Goal: Contribute content: Contribute content

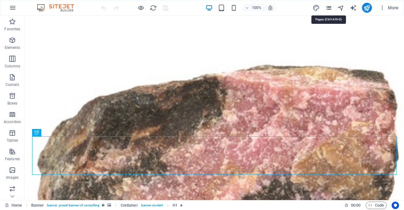
click at [329, 9] on icon "pages" at bounding box center [328, 7] width 7 height 7
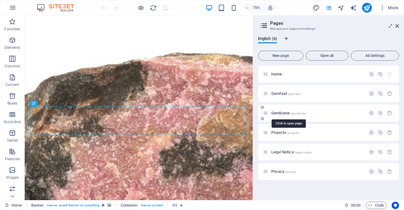
click at [290, 112] on span "Gemboree /gemboree" at bounding box center [288, 113] width 35 height 5
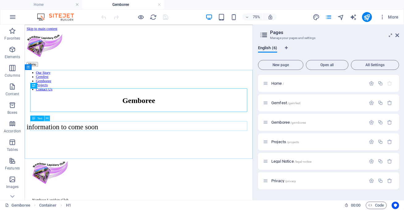
click at [49, 119] on button at bounding box center [47, 118] width 6 height 6
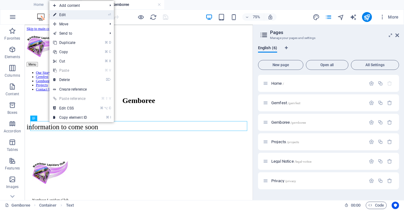
click at [72, 15] on link "⏎ Edit" at bounding box center [69, 14] width 41 height 9
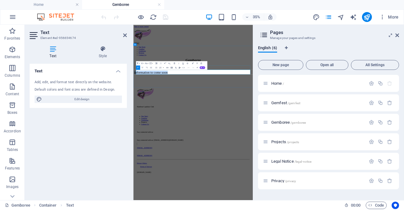
drag, startPoint x: 281, startPoint y: 161, endPoint x: 150, endPoint y: 145, distance: 131.9
click at [150, 145] on div "Gemboree information to come soon" at bounding box center [304, 151] width 337 height 63
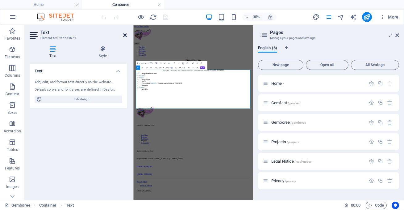
click at [126, 34] on icon at bounding box center [125, 35] width 4 height 5
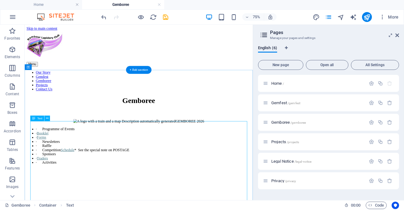
click at [184, 158] on div "GEMBOREE 2026 · Programme of Events · Booklet · Forms · Newsletters · Raffle · …" at bounding box center [176, 185] width 299 height 71
click at [49, 117] on button at bounding box center [47, 118] width 6 height 6
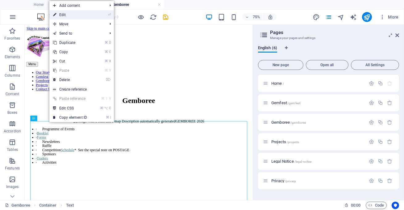
click at [88, 15] on link "⏎ Edit" at bounding box center [69, 14] width 41 height 9
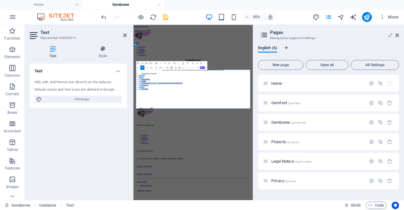
drag, startPoint x: 423, startPoint y: 161, endPoint x: 305, endPoint y: 220, distance: 132.7
click at [305, 209] on ul "· Programme of Events · Booklet · Forms · Newsletters · Raffle · Competition Sc…" at bounding box center [304, 186] width 337 height 50
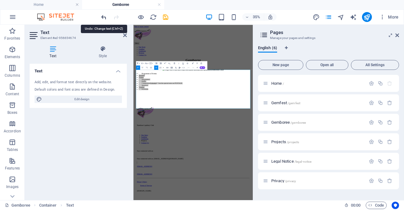
click at [102, 17] on icon "undo" at bounding box center [104, 17] width 7 height 7
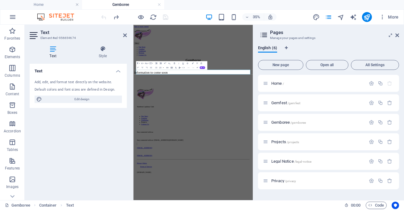
click at [87, 143] on div "Text Add, edit, and format text directly on the website. Default colors and fon…" at bounding box center [78, 129] width 97 height 131
click at [273, 159] on div "information to come soon" at bounding box center [304, 160] width 337 height 10
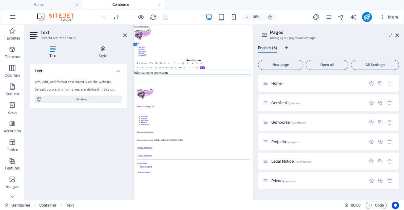
drag, startPoint x: 268, startPoint y: 162, endPoint x: 191, endPoint y: 159, distance: 76.6
click at [191, 159] on div "information to come soon" at bounding box center [304, 160] width 337 height 10
click at [398, 36] on icon at bounding box center [398, 35] width 4 height 5
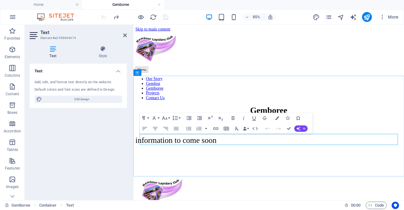
click at [279, 162] on div "information to come soon" at bounding box center [293, 160] width 314 height 10
click at [242, 160] on div "information to come soon" at bounding box center [293, 160] width 314 height 10
click at [234, 159] on div "information to come soon" at bounding box center [293, 160] width 314 height 10
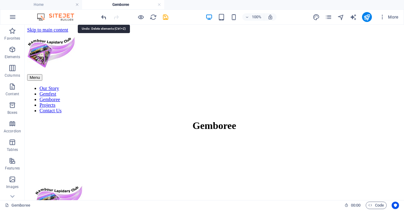
click at [104, 17] on icon "undo" at bounding box center [104, 17] width 7 height 7
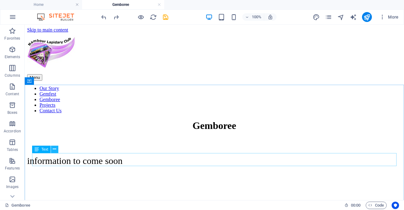
click at [56, 150] on icon at bounding box center [54, 149] width 3 height 6
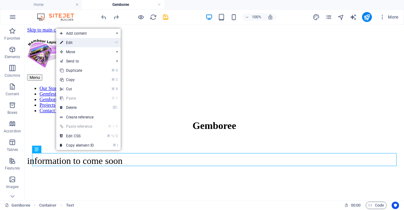
click at [93, 44] on link "⏎ Edit" at bounding box center [76, 42] width 41 height 9
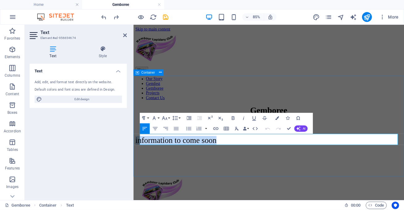
drag, startPoint x: 266, startPoint y: 159, endPoint x: 140, endPoint y: 157, distance: 126.3
click at [140, 157] on div "Gemboree information to come soon" at bounding box center [293, 151] width 314 height 63
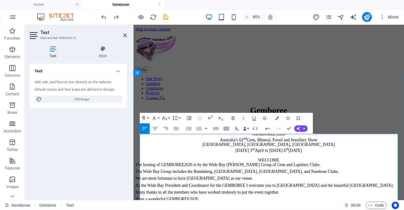
click at [311, 186] on p "WELCOME" at bounding box center [293, 184] width 314 height 6
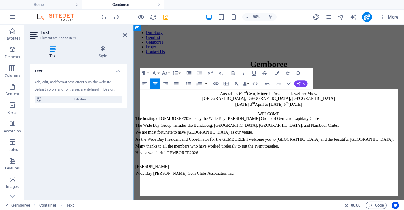
scroll to position [68, 0]
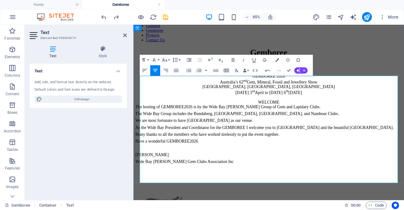
click at [148, 172] on p at bounding box center [293, 170] width 314 height 6
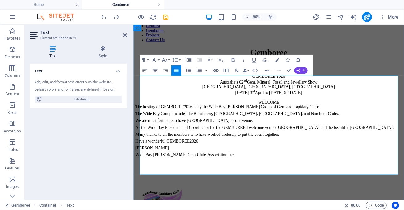
click at [243, 180] on p "Wide Bay [PERSON_NAME] Gem Clubs Association Inc" at bounding box center [293, 178] width 314 height 6
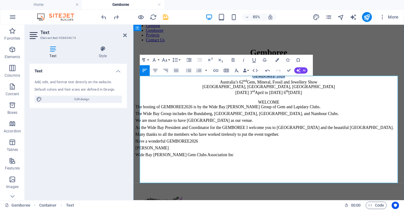
drag, startPoint x: 273, startPoint y: 87, endPoint x: 316, endPoint y: 88, distance: 42.9
click at [316, 88] on p "GEMBOREE 2026" at bounding box center [293, 85] width 314 height 6
click at [170, 59] on button "Font Size" at bounding box center [166, 60] width 10 height 10
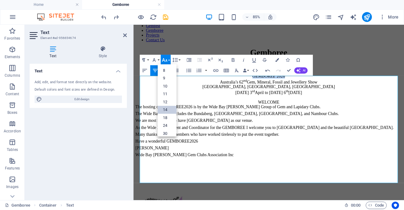
click at [165, 111] on link "14" at bounding box center [166, 110] width 19 height 8
click at [170, 59] on div "Paragraph Format Normal Heading 1 Heading 2 Heading 3 Heading 4 Heading 5 Headi…" at bounding box center [161, 60] width 42 height 10
click at [168, 60] on icon "button" at bounding box center [164, 60] width 6 height 6
click at [167, 84] on link "24" at bounding box center [166, 83] width 19 height 8
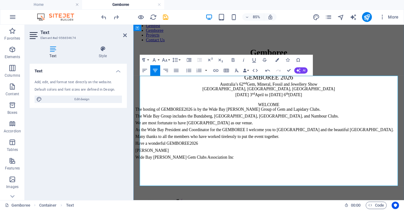
click at [292, 121] on p "WELCOME" at bounding box center [293, 119] width 314 height 6
click at [170, 59] on div "Paragraph Format Normal Heading 1 Heading 2 Heading 3 Heading 4 Heading 5 Headi…" at bounding box center [161, 60] width 42 height 10
click at [170, 60] on button "Font Size" at bounding box center [166, 60] width 10 height 10
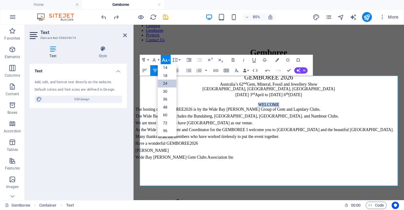
click at [166, 81] on link "24" at bounding box center [166, 83] width 19 height 8
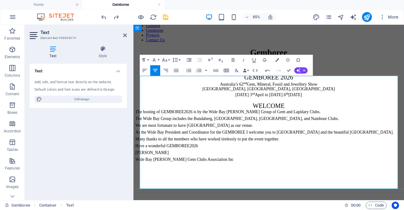
click at [212, 149] on div "GEMBOREE 2026 Australia’s 62 nd Gem, Mineral, Fossil and Jewellery Show Nambour…" at bounding box center [293, 137] width 314 height 111
click at [124, 36] on icon at bounding box center [125, 35] width 4 height 5
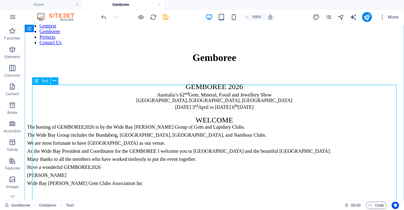
click at [144, 104] on div "GEMBOREE 2026 Australia’s 62 nd Gem, Mineral, Fossil and Jewellery Show Nambour…" at bounding box center [214, 137] width 375 height 111
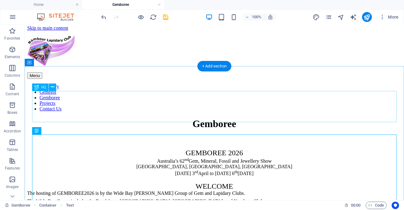
scroll to position [0, 0]
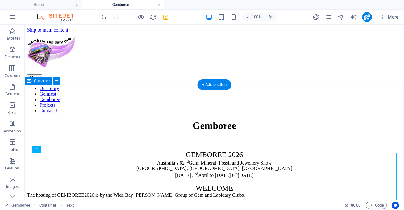
click at [53, 120] on div "Gemboree GEMBOREE 2026 Australia’s 62 nd Gem, Mineral, Fossil and Jewellery Sho…" at bounding box center [214, 198] width 375 height 157
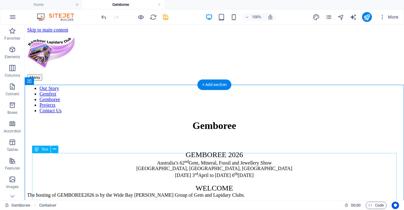
click at [184, 156] on div "GEMBOREE 2026 Australia’s 62 nd Gem, Mineral, Fossil and Jewellery Show Nambour…" at bounding box center [214, 205] width 375 height 111
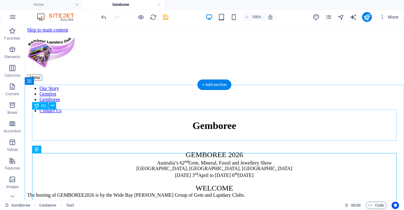
click at [137, 120] on div "Gemboree" at bounding box center [214, 125] width 375 height 11
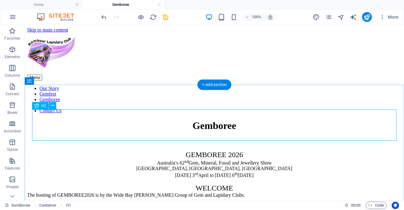
click at [181, 124] on div "Gemboree" at bounding box center [214, 125] width 375 height 11
click at [55, 105] on button at bounding box center [52, 105] width 7 height 7
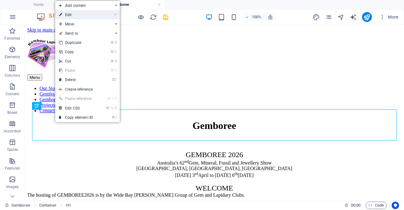
click at [95, 16] on link "⏎ Edit" at bounding box center [75, 14] width 41 height 9
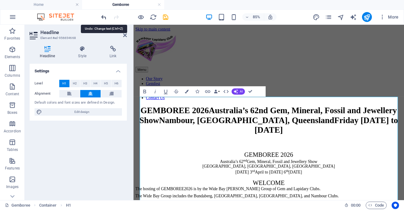
click at [105, 15] on icon "undo" at bounding box center [104, 17] width 7 height 7
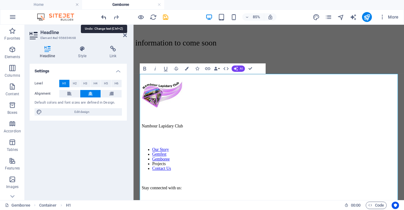
scroll to position [156, 0]
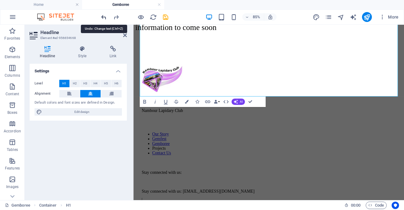
click at [104, 15] on icon "undo" at bounding box center [104, 17] width 7 height 7
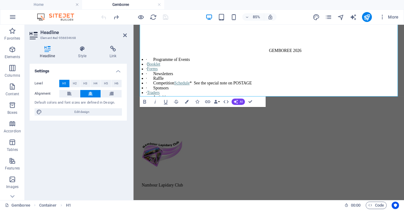
click at [88, 139] on div "Settings Level H1 H2 H3 H4 H5 H6 Alignment Default colors and font sizes are de…" at bounding box center [78, 129] width 97 height 131
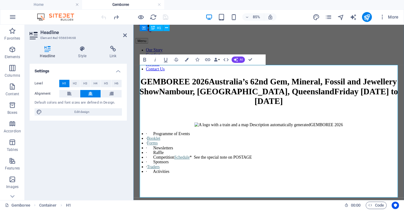
scroll to position [36, 0]
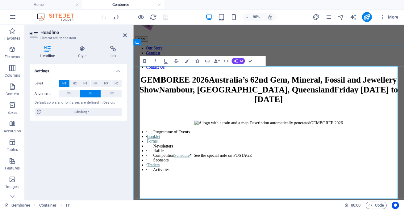
drag, startPoint x: 297, startPoint y: 89, endPoint x: 396, endPoint y: 213, distance: 159.1
click at [396, 118] on h1 "GEMBOREE 2026Australia’s 62nd Gem, Mineral, Fossil and Jewellery ShowNambour, […" at bounding box center [293, 101] width 314 height 34
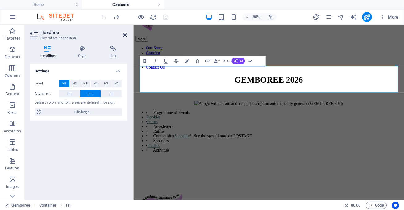
click at [124, 35] on icon at bounding box center [125, 35] width 4 height 5
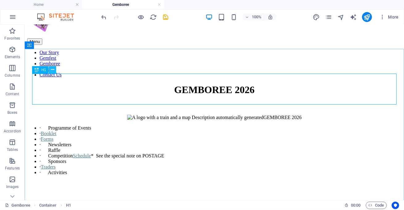
click at [52, 70] on icon at bounding box center [52, 69] width 3 height 6
click at [275, 94] on div "GEMBOREE 2026" at bounding box center [214, 89] width 375 height 11
click at [10, 50] on icon "button" at bounding box center [12, 49] width 7 height 7
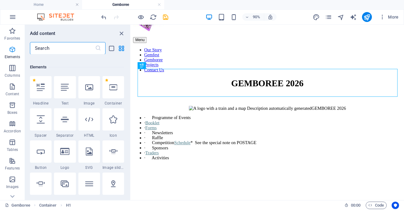
scroll to position [65, 0]
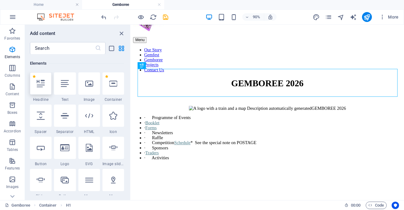
click at [42, 86] on icon at bounding box center [41, 83] width 8 height 8
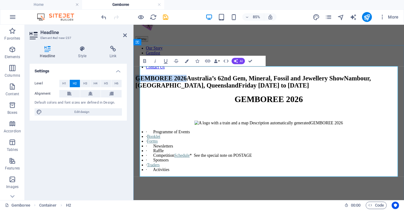
drag, startPoint x: 260, startPoint y: 87, endPoint x: 142, endPoint y: 85, distance: 118.0
click at [142, 85] on h2 "GEMBOREE 2026Australia’s 62nd Gem, Mineral, Fossil and Jewellery ShowNambour, […" at bounding box center [293, 92] width 314 height 17
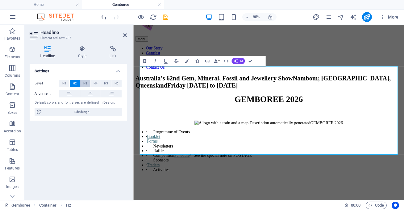
click at [87, 82] on span "H3" at bounding box center [85, 83] width 4 height 7
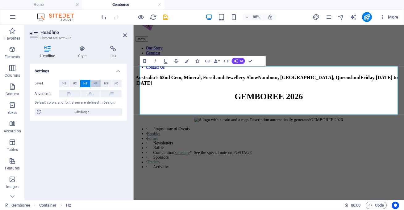
click at [96, 84] on span "H4" at bounding box center [96, 83] width 4 height 7
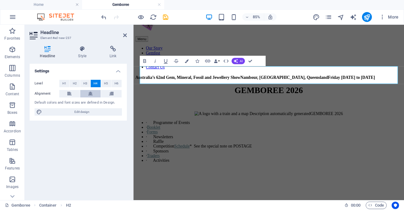
click at [92, 92] on icon at bounding box center [90, 93] width 4 height 7
click at [86, 84] on span "H3" at bounding box center [85, 83] width 4 height 7
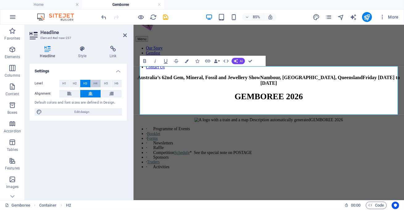
click at [95, 83] on span "H4" at bounding box center [96, 83] width 4 height 7
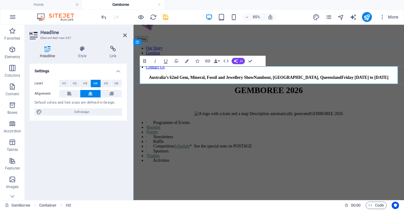
click at [333, 84] on h4 "Australia’s 62nd Gem, Mineral, Fossil and Jewellery ShowNambour, [GEOGRAPHIC_DA…" at bounding box center [293, 87] width 314 height 6
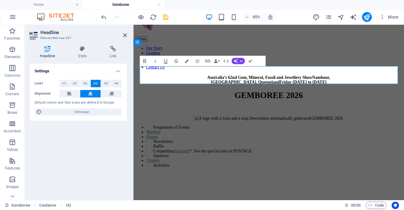
click at [273, 87] on h4 "Australia’s 62nd Gem, Mineral, Fossil and Jewellery ShowNambour, [GEOGRAPHIC_DA…" at bounding box center [293, 89] width 314 height 11
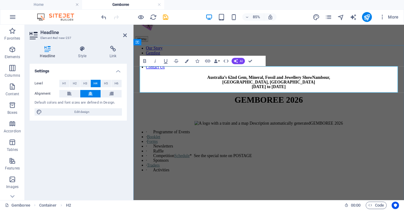
click at [359, 84] on h4 "Australia’s 62nd Gem, Mineral, Fossil and Jewellery ShowNambour, [GEOGRAPHIC_DA…" at bounding box center [293, 92] width 314 height 17
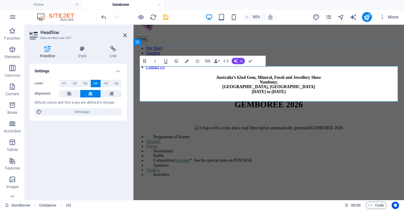
click at [303, 89] on h4 "Australia’s 62nd Gem, Mineral, Fossil and Jewellery Show ‌Nambour, [GEOGRAPHIC_…" at bounding box center [293, 95] width 314 height 22
click at [343, 100] on h4 "Australia’s 62nd Gem, Mineral, Fossil and Jewellery Show ‌Nambour Showgrounds, …" at bounding box center [293, 95] width 314 height 22
click at [125, 35] on icon at bounding box center [125, 35] width 4 height 5
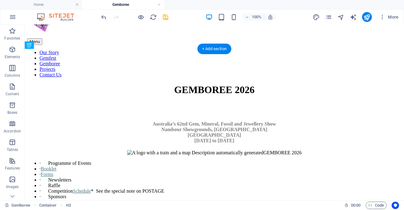
drag, startPoint x: 62, startPoint y: 95, endPoint x: 44, endPoint y: 138, distance: 47.2
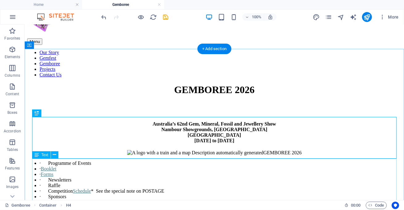
click at [114, 171] on div "GEMBOREE 2026 · Programme of Events · Booklet · Forms · Newsletters · Raffle · …" at bounding box center [214, 185] width 375 height 71
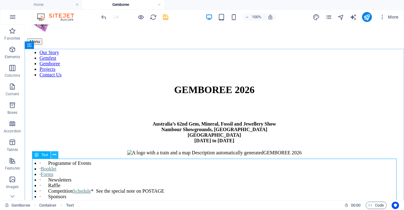
click at [55, 156] on icon at bounding box center [54, 154] width 3 height 6
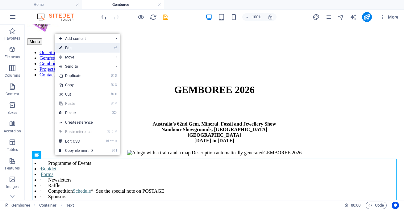
click at [91, 46] on link "⏎ Edit" at bounding box center [75, 47] width 41 height 9
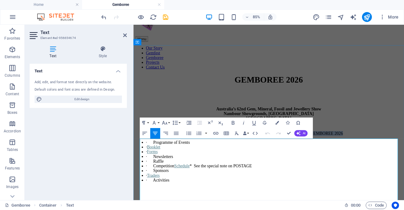
drag, startPoint x: 394, startPoint y: 159, endPoint x: 196, endPoint y: 160, distance: 197.9
click at [196, 155] on p "GEMBOREE 2026" at bounding box center [293, 153] width 314 height 6
click at [125, 34] on icon at bounding box center [125, 35] width 4 height 5
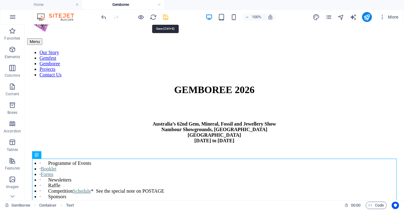
click at [166, 17] on icon "save" at bounding box center [165, 17] width 7 height 7
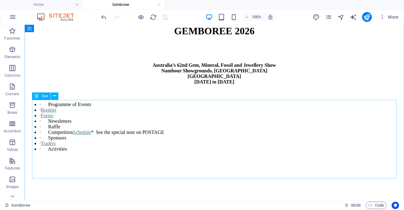
scroll to position [95, 0]
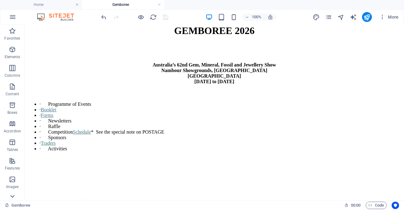
click at [13, 195] on icon at bounding box center [12, 196] width 9 height 9
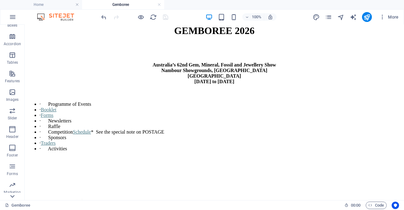
scroll to position [103, 0]
click at [11, 186] on icon "button" at bounding box center [12, 187] width 7 height 7
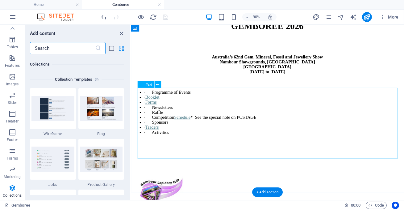
scroll to position [0, 0]
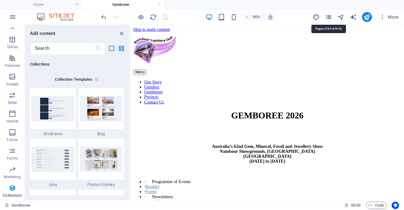
click at [328, 18] on icon "pages" at bounding box center [328, 17] width 7 height 7
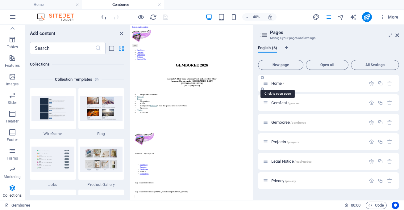
click at [282, 83] on span "Home /" at bounding box center [277, 83] width 13 height 5
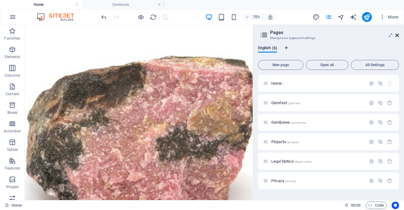
click at [397, 36] on icon at bounding box center [398, 35] width 4 height 5
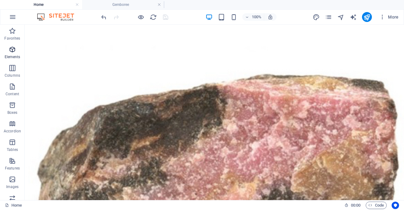
click at [17, 51] on span "Elements" at bounding box center [12, 53] width 25 height 15
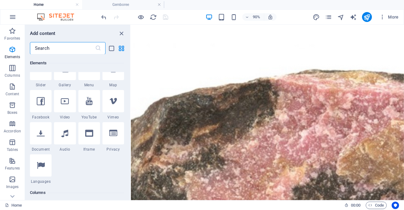
scroll to position [178, 0]
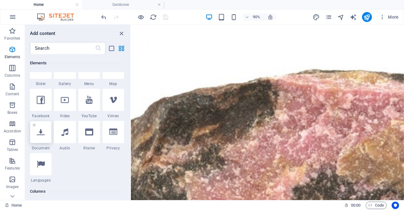
click at [42, 133] on icon at bounding box center [41, 132] width 8 height 8
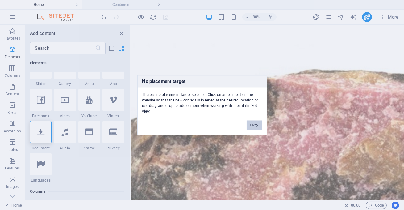
click at [255, 123] on button "Okay" at bounding box center [254, 124] width 15 height 9
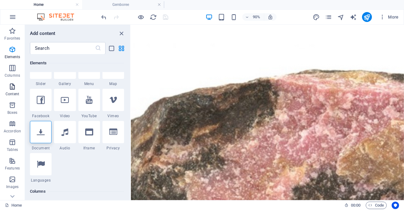
click at [11, 91] on span "Content" at bounding box center [12, 90] width 25 height 15
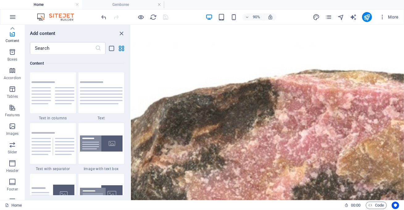
scroll to position [0, 0]
click at [123, 33] on icon "close panel" at bounding box center [121, 33] width 7 height 7
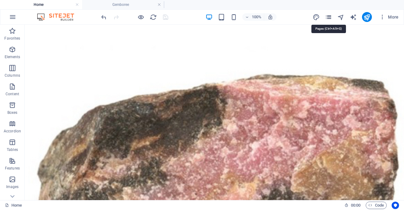
click at [328, 18] on icon "pages" at bounding box center [328, 17] width 7 height 7
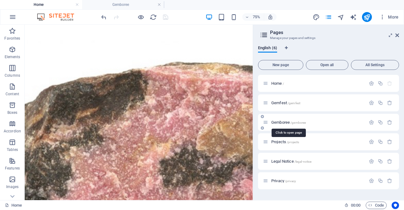
click at [294, 122] on span "/gemboree" at bounding box center [298, 122] width 15 height 3
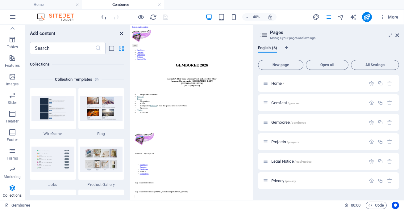
click at [122, 33] on icon "close panel" at bounding box center [121, 33] width 7 height 7
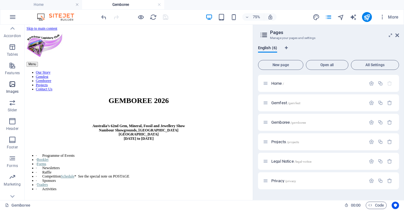
scroll to position [103, 0]
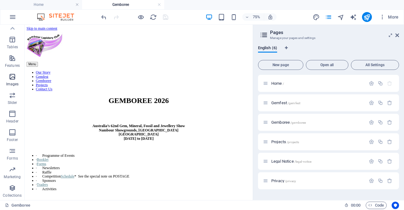
click at [12, 81] on span "Images" at bounding box center [12, 80] width 25 height 15
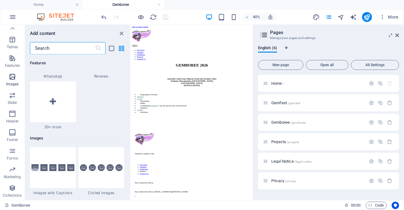
scroll to position [3130, 0]
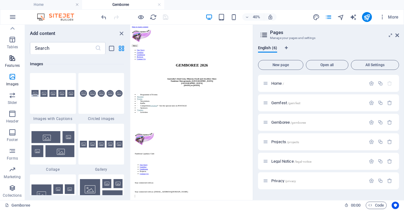
click at [12, 60] on icon "button" at bounding box center [12, 57] width 7 height 7
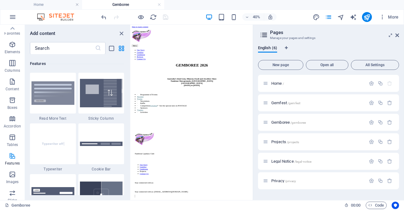
scroll to position [0, 0]
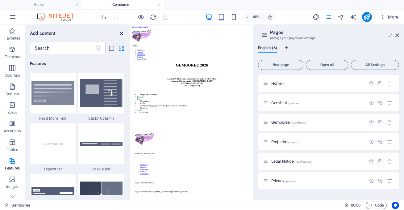
click at [120, 32] on icon "close panel" at bounding box center [121, 33] width 7 height 7
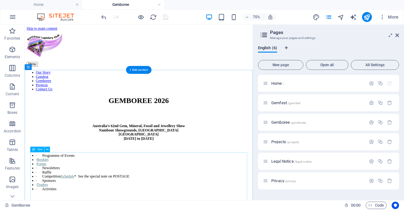
click at [47, 150] on icon at bounding box center [47, 149] width 2 height 5
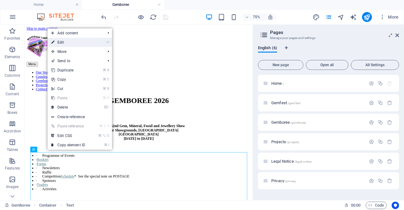
click at [79, 44] on link "⏎ Edit" at bounding box center [68, 42] width 41 height 9
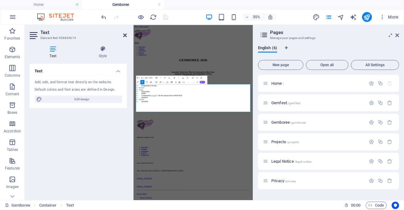
click at [124, 34] on icon at bounding box center [125, 35] width 4 height 5
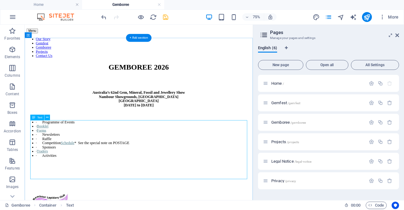
scroll to position [46, 0]
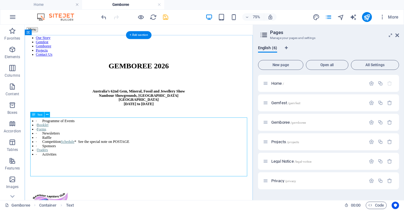
drag, startPoint x: 50, startPoint y: 193, endPoint x: 54, endPoint y: 193, distance: 4.0
click at [54, 193] on div "· Programme of Events · Booklet · Forms · Newsletters · Raffle · Competition Sc…" at bounding box center [176, 174] width 299 height 71
click at [47, 115] on icon at bounding box center [47, 114] width 2 height 5
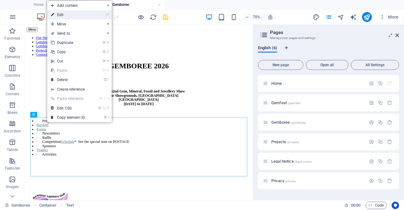
click at [75, 15] on link "⏎ Edit" at bounding box center [67, 14] width 41 height 9
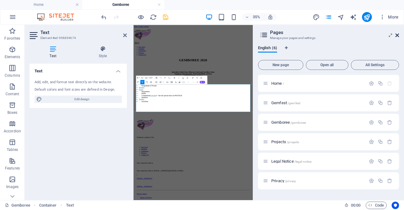
click at [397, 35] on icon at bounding box center [398, 35] width 4 height 5
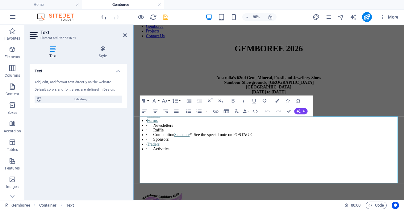
scroll to position [80, 0]
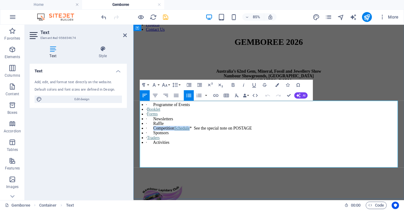
drag, startPoint x: 158, startPoint y: 159, endPoint x: 212, endPoint y: 159, distance: 54.7
click at [212, 149] on li "· Competition Schedule * See the special note on POSTAGE" at bounding box center [298, 147] width 301 height 6
click at [216, 95] on icon "button" at bounding box center [215, 95] width 5 height 3
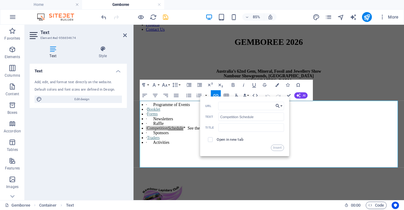
click at [281, 105] on button "Choose Link" at bounding box center [279, 106] width 10 height 8
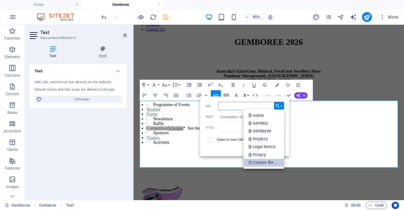
click at [264, 165] on p "Choose file ..." at bounding box center [264, 162] width 30 height 8
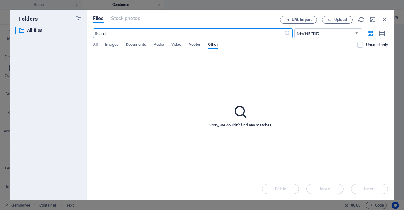
scroll to position [0, 0]
click at [338, 22] on button "Upload" at bounding box center [337, 19] width 31 height 7
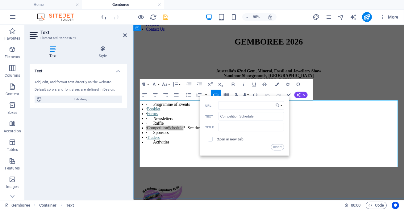
scroll to position [81, 0]
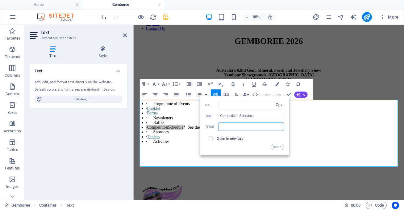
click at [249, 127] on input "text" at bounding box center [251, 126] width 66 height 8
type input "C"
type input "Competition Schedule"
click at [279, 149] on button "Insert" at bounding box center [277, 147] width 13 height 6
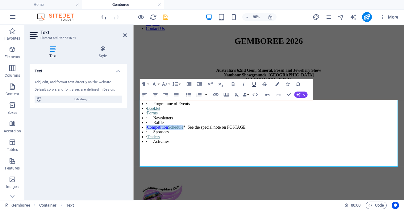
click at [256, 84] on icon "button" at bounding box center [254, 84] width 6 height 6
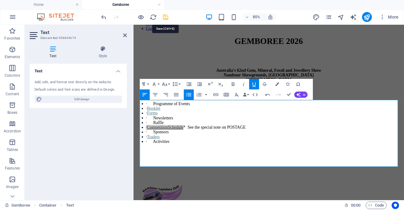
click at [166, 16] on icon "save" at bounding box center [165, 17] width 7 height 7
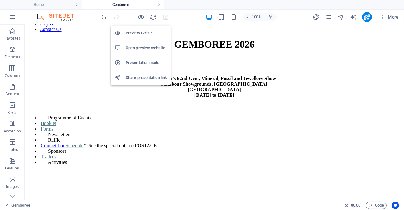
click at [140, 31] on h6 "Preview Ctrl+P" at bounding box center [146, 32] width 41 height 7
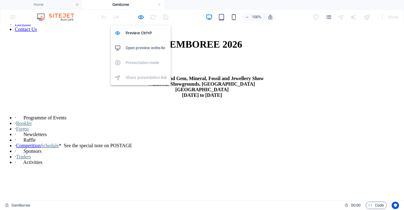
click at [138, 48] on h6 "Open preview website" at bounding box center [146, 47] width 41 height 7
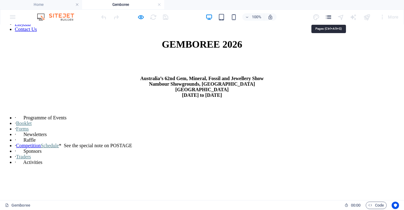
click at [330, 16] on icon "pages" at bounding box center [328, 17] width 7 height 7
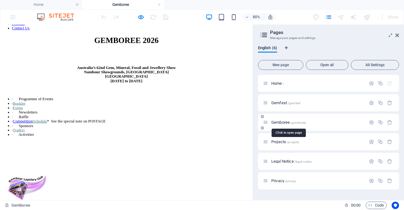
click at [298, 124] on span "/gemboree" at bounding box center [298, 122] width 15 height 3
click at [129, 148] on li "· Competition Schedule * See the special note on POSTAGE" at bounding box center [164, 146] width 299 height 6
click at [284, 122] on span "Gemboree /gemboree" at bounding box center [288, 122] width 35 height 5
click at [52, 132] on li "· Forms" at bounding box center [164, 129] width 299 height 6
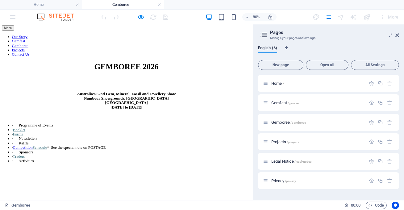
scroll to position [49, 0]
click at [399, 36] on aside "Pages Manage your pages and settings English (6) New page Open all All Settings…" at bounding box center [328, 112] width 151 height 175
click at [398, 36] on icon at bounding box center [398, 35] width 4 height 5
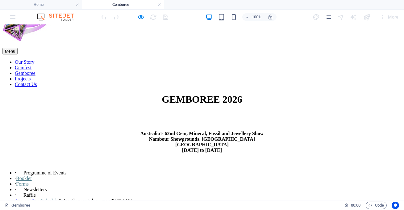
scroll to position [0, 0]
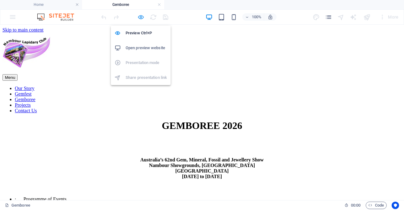
click at [141, 18] on icon "button" at bounding box center [141, 17] width 7 height 7
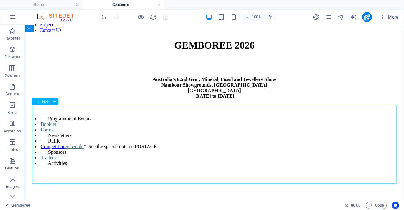
scroll to position [89, 0]
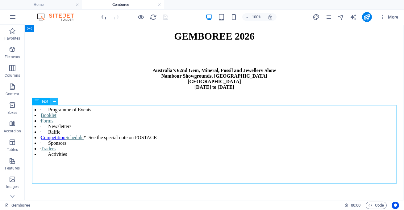
click at [55, 101] on icon at bounding box center [54, 101] width 3 height 6
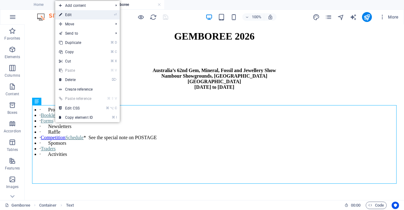
click at [90, 13] on link "⏎ Edit" at bounding box center [75, 14] width 41 height 9
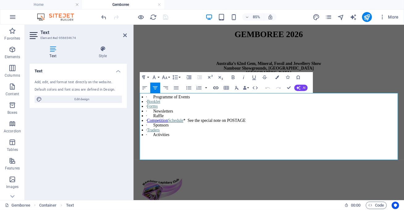
click at [215, 88] on icon "button" at bounding box center [216, 88] width 6 height 6
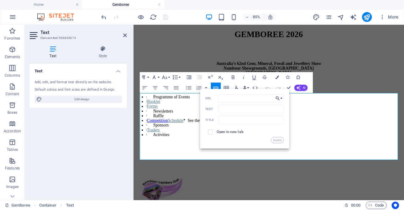
click at [282, 99] on button "Choose Link" at bounding box center [279, 98] width 10 height 8
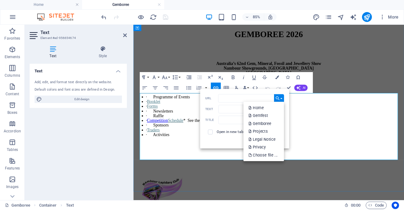
click at [344, 118] on li "· Booklet" at bounding box center [298, 115] width 301 height 6
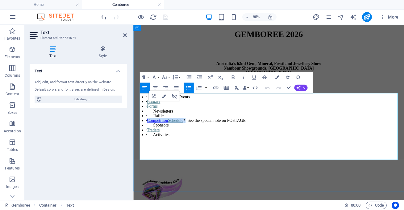
drag, startPoint x: 214, startPoint y: 150, endPoint x: 157, endPoint y: 149, distance: 57.1
click at [157, 140] on li "· Competition Schedule * See the special note on POSTAGE" at bounding box center [298, 138] width 301 height 6
click at [215, 86] on icon "button" at bounding box center [216, 88] width 6 height 6
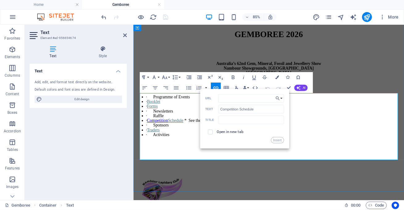
click at [328, 124] on li "· Forms" at bounding box center [298, 121] width 301 height 6
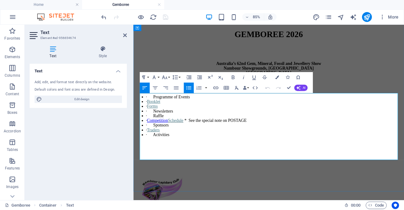
click at [177, 135] on li "· Raffle" at bounding box center [298, 132] width 301 height 6
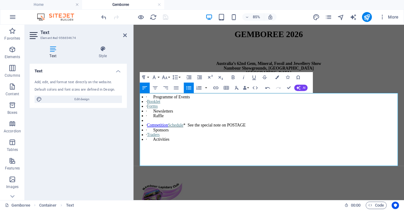
click at [199, 89] on icon "button" at bounding box center [199, 88] width 6 height 6
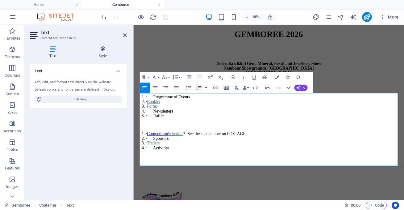
click at [207, 88] on button "button" at bounding box center [206, 87] width 4 height 10
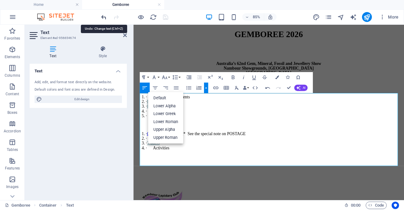
click at [106, 17] on icon "undo" at bounding box center [104, 17] width 7 height 7
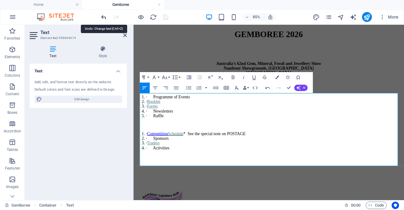
click at [106, 17] on icon "undo" at bounding box center [104, 17] width 7 height 7
click at [103, 17] on icon "undo" at bounding box center [104, 17] width 7 height 7
click at [237, 145] on p at bounding box center [293, 143] width 314 height 6
click at [104, 17] on icon "undo" at bounding box center [104, 17] width 7 height 7
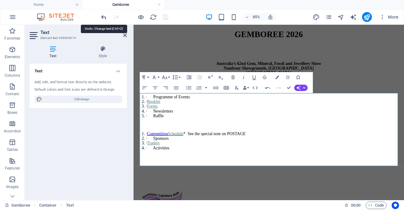
click at [104, 17] on icon "undo" at bounding box center [104, 17] width 7 height 7
click at [149, 112] on li "· Programme of Events" at bounding box center [298, 110] width 301 height 6
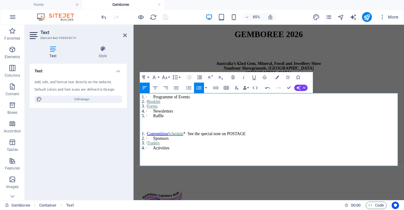
click at [200, 87] on icon "button" at bounding box center [198, 88] width 5 height 4
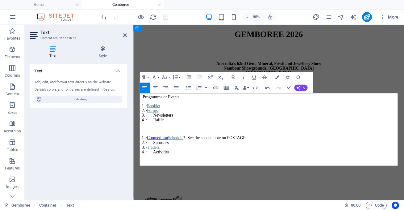
click at [187, 123] on li "· Booklet" at bounding box center [298, 120] width 301 height 6
click at [199, 88] on icon "button" at bounding box center [198, 88] width 5 height 4
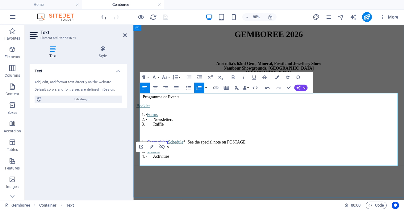
click at [206, 102] on p at bounding box center [293, 99] width 314 height 6
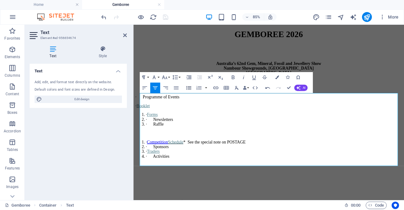
click at [188, 86] on icon "button" at bounding box center [189, 88] width 6 height 6
click at [199, 86] on icon "button" at bounding box center [199, 88] width 6 height 6
click at [180, 130] on li "· Forms" at bounding box center [298, 131] width 301 height 6
click at [190, 87] on icon "button" at bounding box center [189, 88] width 6 height 6
click at [196, 86] on icon "button" at bounding box center [199, 88] width 6 height 6
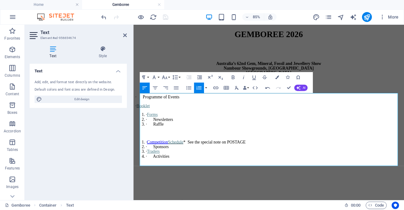
click at [199, 86] on icon "button" at bounding box center [199, 88] width 6 height 6
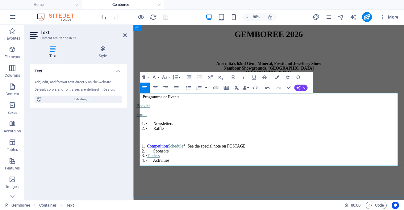
click at [191, 138] on li "· Newsletters" at bounding box center [298, 141] width 301 height 6
click at [197, 88] on icon "button" at bounding box center [199, 88] width 6 height 6
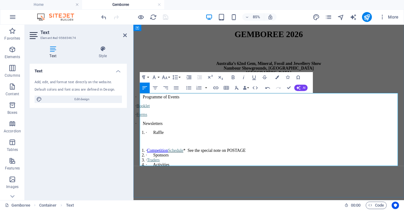
click at [189, 149] on li "· Raffle" at bounding box center [298, 152] width 301 height 6
click at [197, 90] on icon "button" at bounding box center [199, 88] width 6 height 6
click at [155, 170] on u "Competition" at bounding box center [161, 172] width 25 height 5
click at [165, 149] on p "· Raffle" at bounding box center [293, 152] width 314 height 6
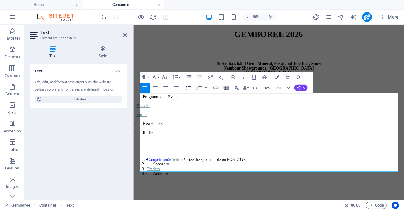
click at [188, 86] on icon "button" at bounding box center [188, 87] width 5 height 3
click at [150, 112] on p "· Programme of Events" at bounding box center [293, 110] width 314 height 6
drag, startPoint x: 151, startPoint y: 124, endPoint x: 140, endPoint y: 123, distance: 11.1
click at [140, 123] on div "GEMBOREE 2026 Australia’s 62nd Gem, Mineral, Fossil and Jewellery Show Nambour …" at bounding box center [293, 129] width 314 height 197
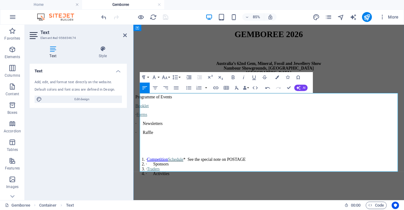
drag, startPoint x: 149, startPoint y: 131, endPoint x: 141, endPoint y: 131, distance: 8.0
click at [141, 131] on p "· Forms" at bounding box center [293, 131] width 314 height 6
drag, startPoint x: 150, startPoint y: 136, endPoint x: 139, endPoint y: 135, distance: 11.2
click at [139, 135] on div "GEMBOREE 2026 Australia’s 62nd Gem, Mineral, Fossil and Jewellery Show Nambour …" at bounding box center [293, 129] width 314 height 197
drag, startPoint x: 149, startPoint y: 143, endPoint x: 139, endPoint y: 143, distance: 10.8
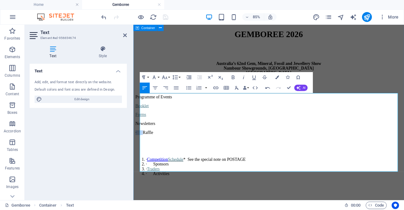
click at [139, 143] on div "GEMBOREE 2026 Australia’s 62nd Gem, Mineral, Fossil and Jewellery Show Nambour …" at bounding box center [293, 129] width 314 height 197
drag, startPoint x: 155, startPoint y: 165, endPoint x: 139, endPoint y: 150, distance: 22.1
click at [139, 150] on div "GEMBOREE 2026 Australia’s 62nd Gem, Mineral, Fossil and Jewellery Show Nambour …" at bounding box center [293, 129] width 314 height 197
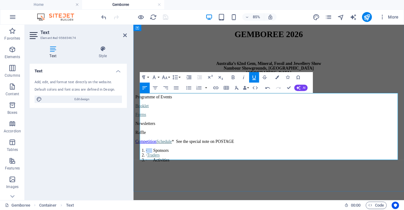
drag, startPoint x: 155, startPoint y: 158, endPoint x: 140, endPoint y: 156, distance: 14.3
click at [148, 170] on li "· Sponsors" at bounding box center [298, 173] width 301 height 6
click at [201, 87] on icon "button" at bounding box center [198, 88] width 5 height 4
click at [183, 180] on li "· Traders" at bounding box center [298, 183] width 301 height 6
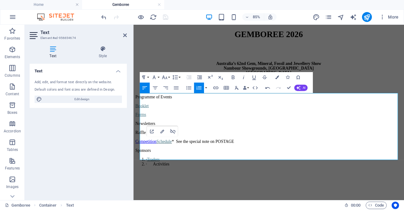
click at [202, 90] on button "Ordered List" at bounding box center [199, 87] width 10 height 10
click at [191, 191] on li "· Activities" at bounding box center [298, 194] width 301 height 6
click at [201, 86] on icon "button" at bounding box center [198, 88] width 5 height 4
drag, startPoint x: 150, startPoint y: 164, endPoint x: 140, endPoint y: 164, distance: 10.5
click at [140, 164] on div "GEMBOREE 2026 Australia’s 62nd Gem, Mineral, Fossil and Jewellery Show Nambour …" at bounding box center [293, 126] width 314 height 191
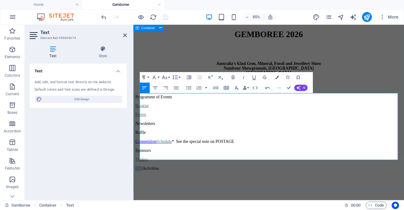
drag, startPoint x: 149, startPoint y: 172, endPoint x: 140, endPoint y: 172, distance: 9.6
click at [140, 172] on div "GEMBOREE 2026 Australia’s 62nd Gem, Mineral, Fossil and Jewellery Show Nambour …" at bounding box center [293, 126] width 314 height 191
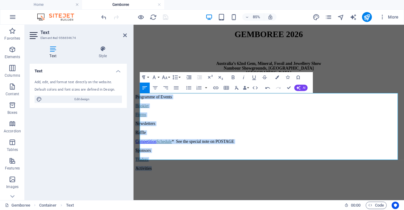
drag, startPoint x: 166, startPoint y: 172, endPoint x: 132, endPoint y: 116, distance: 65.8
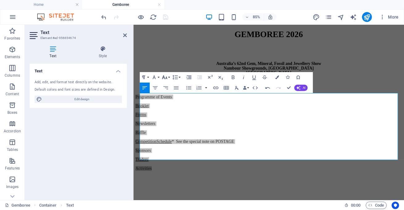
click at [168, 76] on button "Font Size" at bounding box center [166, 77] width 10 height 10
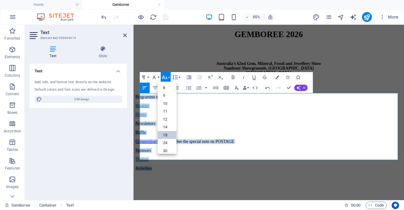
click at [166, 133] on link "18" at bounding box center [166, 135] width 19 height 8
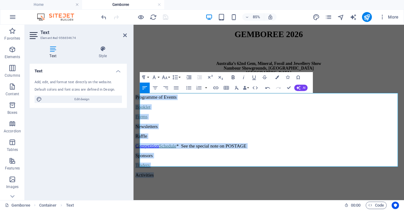
click at [232, 76] on icon "button" at bounding box center [233, 77] width 3 height 4
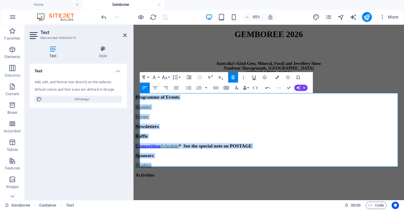
click at [256, 78] on icon "button" at bounding box center [254, 77] width 6 height 6
click at [244, 131] on p "Forms" at bounding box center [293, 133] width 314 height 6
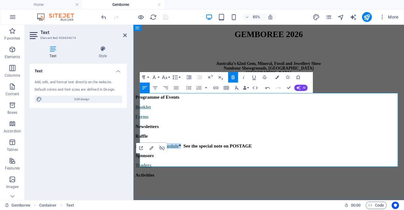
drag, startPoint x: 205, startPoint y: 154, endPoint x: 177, endPoint y: 153, distance: 27.8
click at [177, 164] on strong "Competition Schedule * See the special note on POSTAGE" at bounding box center [204, 167] width 137 height 6
type input "Schedule"
click at [216, 87] on icon "button" at bounding box center [216, 88] width 6 height 6
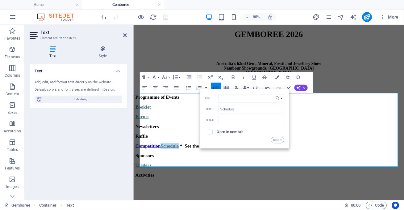
click at [216, 87] on icon "button" at bounding box center [216, 88] width 6 height 6
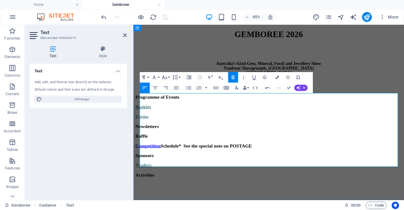
click at [174, 133] on p "Forms" at bounding box center [293, 133] width 314 height 6
drag, startPoint x: 174, startPoint y: 133, endPoint x: 160, endPoint y: 119, distance: 19.4
click at [159, 119] on div "Programme of Events Booklet Forms Newsletters Raffle Competition Schedule * See…" at bounding box center [293, 155] width 314 height 119
click at [151, 130] on link "Forms" at bounding box center [143, 133] width 15 height 6
click at [162, 146] on icon "button" at bounding box center [162, 148] width 6 height 6
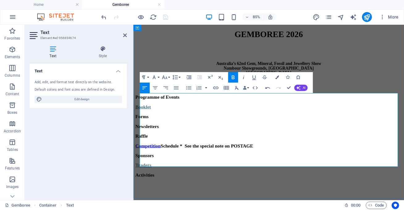
click at [154, 124] on link "Booklet" at bounding box center [145, 121] width 18 height 6
click at [160, 97] on icon "button" at bounding box center [162, 97] width 6 height 6
click at [159, 164] on link "Competition" at bounding box center [151, 167] width 30 height 6
click at [166, 124] on icon "button" at bounding box center [168, 123] width 5 height 5
click at [182, 164] on strong "Competition Schedule * See the special note on POSTAGE" at bounding box center [206, 167] width 140 height 6
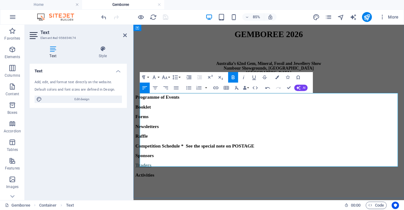
click at [154, 187] on link "Traders" at bounding box center [145, 190] width 19 height 6
click at [162, 137] on icon "button" at bounding box center [162, 136] width 6 height 6
click at [158, 198] on strong "Activities" at bounding box center [147, 201] width 22 height 6
click at [160, 113] on strong "Programme of Events" at bounding box center [162, 110] width 52 height 6
click at [154, 123] on strong "Booklet" at bounding box center [145, 121] width 18 height 6
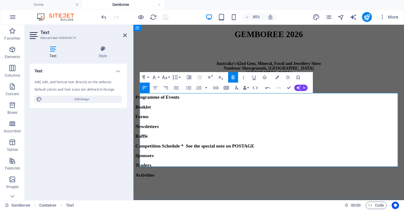
click at [151, 132] on strong "Forms" at bounding box center [143, 133] width 15 height 6
click at [153, 141] on strong "Newsletters" at bounding box center [149, 144] width 27 height 6
click at [150, 153] on strong "Raffle" at bounding box center [143, 156] width 15 height 6
click at [125, 36] on icon at bounding box center [125, 35] width 4 height 5
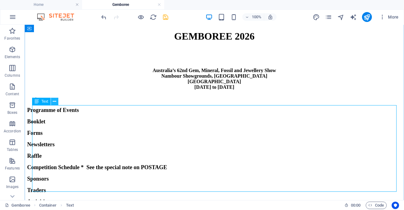
click at [55, 104] on icon at bounding box center [54, 101] width 3 height 6
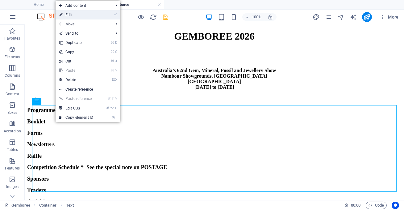
click at [86, 17] on link "⏎ Edit" at bounding box center [76, 14] width 41 height 9
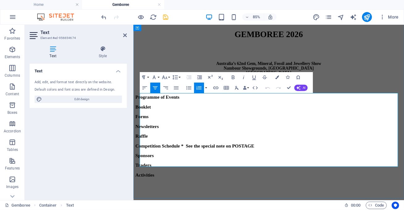
click at [206, 164] on strong "Competition Schedule * See the special note on POSTAGE" at bounding box center [206, 167] width 140 height 6
click at [308, 164] on p "Competition Schedule ( * See the special note on POSTAGE" at bounding box center [293, 167] width 314 height 6
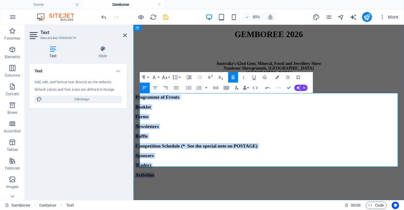
drag, startPoint x: 141, startPoint y: 115, endPoint x: 172, endPoint y: 181, distance: 72.7
click at [172, 181] on div "Programme of Events Booklet Forms Newsletters Raffle Competition Schedule ( * S…" at bounding box center [293, 155] width 314 height 119
click at [188, 87] on icon "button" at bounding box center [189, 88] width 6 height 6
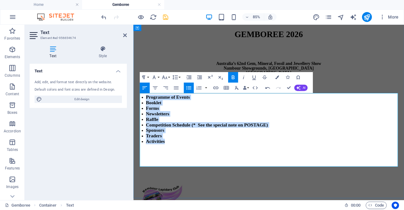
click at [212, 133] on li "Newsletters" at bounding box center [298, 129] width 301 height 6
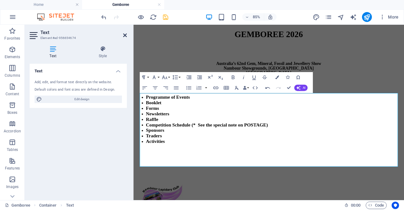
click at [124, 34] on icon at bounding box center [125, 35] width 4 height 5
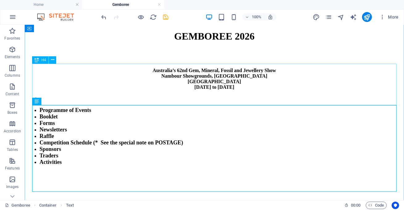
click at [136, 90] on div "Australia’s 62nd Gem, Mineral, Fossil and Jewellery Show Nambour Showgrounds, […" at bounding box center [214, 79] width 375 height 22
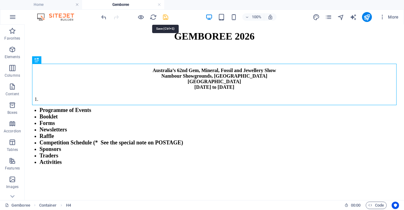
click at [166, 17] on icon "save" at bounding box center [165, 17] width 7 height 7
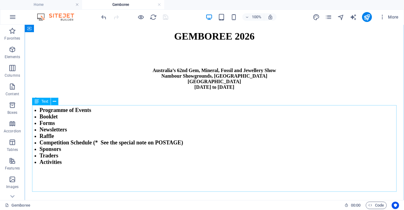
click at [61, 132] on div "Programme of Events Booklet Forms Newsletters Raffle Competition Schedule (* Se…" at bounding box center [214, 135] width 375 height 79
click at [54, 99] on icon at bounding box center [54, 101] width 3 height 6
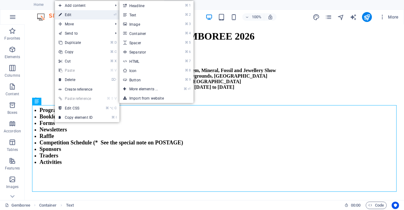
click at [81, 14] on link "⏎ Edit" at bounding box center [75, 14] width 41 height 9
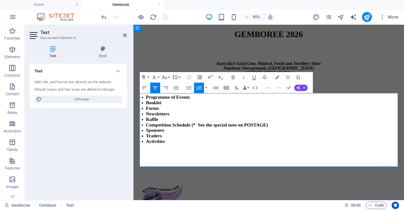
click at [174, 126] on li "Forms" at bounding box center [298, 123] width 301 height 6
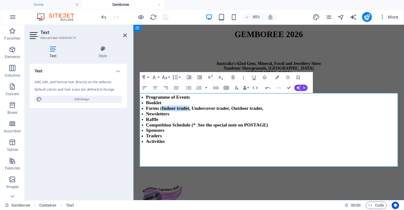
drag, startPoint x: 169, startPoint y: 131, endPoint x: 206, endPoint y: 130, distance: 37.1
click at [206, 126] on strong "Forms (Indoor trader, Undercover trader, Outdoor trader," at bounding box center [217, 123] width 138 height 6
click at [215, 89] on icon "button" at bounding box center [215, 87] width 5 height 3
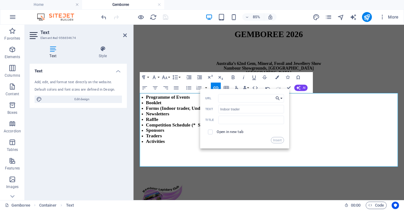
click at [282, 97] on button "Choose Link" at bounding box center [279, 98] width 10 height 8
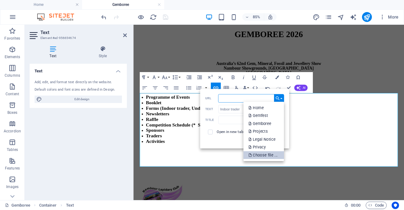
click at [265, 155] on p "Choose file ..." at bounding box center [264, 155] width 30 height 8
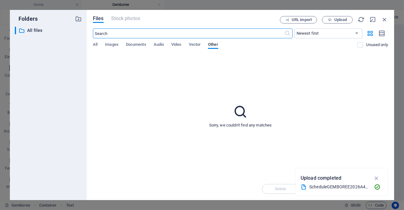
scroll to position [0, 0]
click at [341, 19] on span "Upload" at bounding box center [340, 20] width 13 height 4
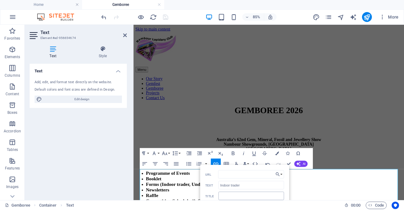
click at [228, 194] on input "text" at bounding box center [251, 195] width 66 height 8
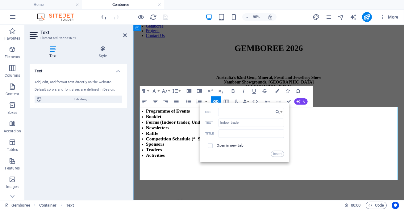
scroll to position [73, 0]
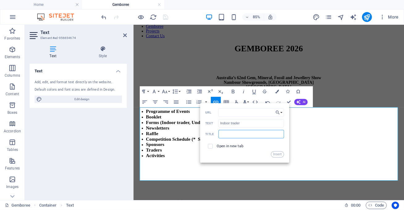
click at [253, 134] on input "text" at bounding box center [251, 134] width 66 height 8
type input "Indoor trader application"
click at [249, 146] on div "Open in new tab" at bounding box center [244, 146] width 79 height 10
click at [279, 157] on button "Insert" at bounding box center [277, 154] width 13 height 6
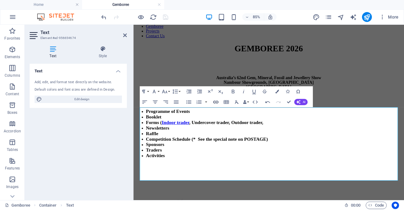
type input "[URL][DOMAIN_NAME]"
checkbox input "true"
click at [215, 101] on icon "button" at bounding box center [215, 101] width 5 height 3
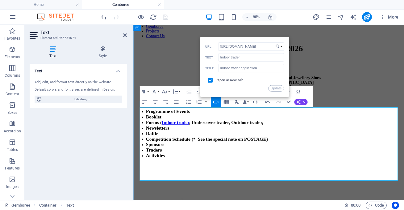
scroll to position [0, 0]
click at [230, 149] on li "Newsletters" at bounding box center [298, 146] width 301 height 6
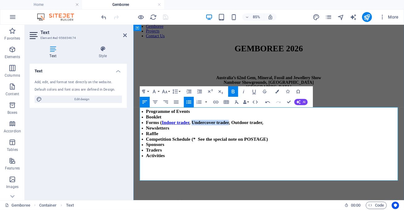
drag, startPoint x: 210, startPoint y: 147, endPoint x: 261, endPoint y: 147, distance: 50.6
click at [261, 143] on strong ", Undercover trader, Outdoor trader," at bounding box center [242, 139] width 87 height 6
type input "Undercover trader"
checkbox input "false"
click at [213, 100] on icon "button" at bounding box center [216, 101] width 6 height 6
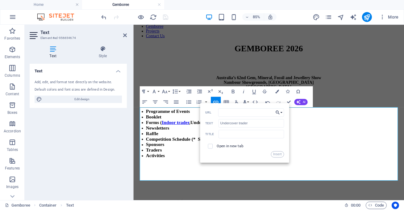
click at [281, 112] on button "Choose Link" at bounding box center [279, 112] width 10 height 8
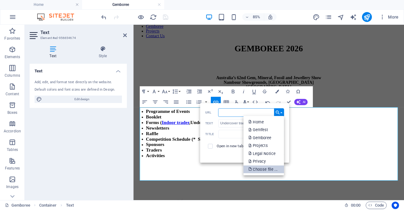
click at [265, 168] on p "Choose file ..." at bounding box center [264, 169] width 30 height 8
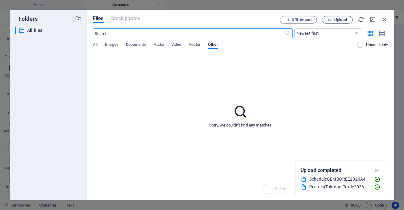
click at [337, 18] on span "Upload" at bounding box center [340, 20] width 13 height 4
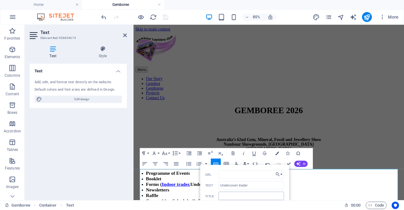
click at [230, 195] on input "text" at bounding box center [251, 195] width 66 height 8
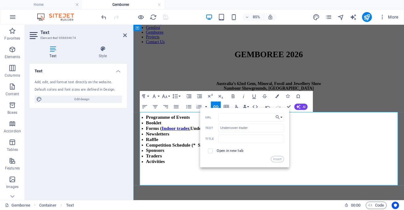
scroll to position [67, 0]
click at [243, 138] on input "text" at bounding box center [251, 138] width 66 height 8
type input "Undercover trader"
click at [278, 160] on button "Insert" at bounding box center [277, 159] width 13 height 6
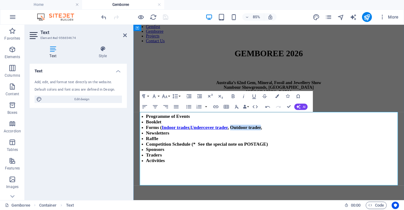
drag, startPoint x: 265, startPoint y: 152, endPoint x: 306, endPoint y: 154, distance: 41.1
click at [285, 148] on strong ", Outdoor trader," at bounding box center [264, 145] width 40 height 6
type input "Outdoor trader"
click at [216, 106] on icon "button" at bounding box center [216, 106] width 6 height 6
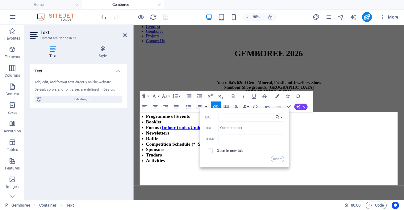
click at [281, 116] on button "Choose Link" at bounding box center [279, 117] width 10 height 8
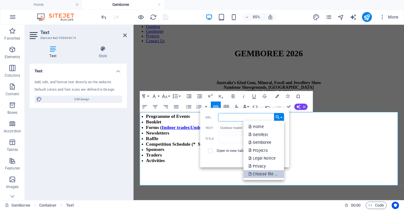
click at [272, 175] on p "Choose file ..." at bounding box center [264, 174] width 30 height 8
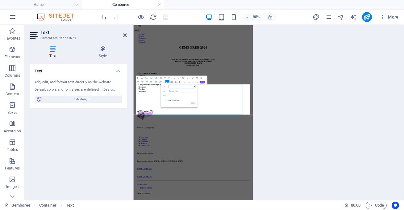
scroll to position [0, 0]
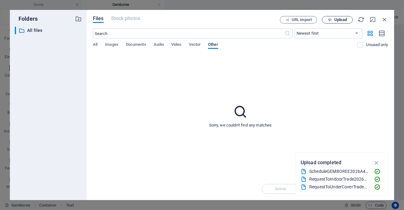
click at [340, 21] on span "Upload" at bounding box center [340, 20] width 13 height 4
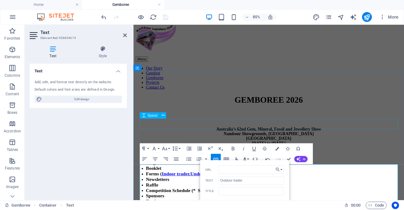
scroll to position [55, 0]
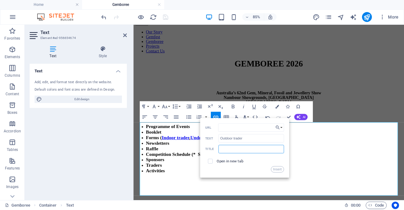
click at [239, 149] on input "text" at bounding box center [251, 149] width 66 height 8
type input "Outdoor trader"
click at [280, 169] on button "Insert" at bounding box center [277, 169] width 13 height 6
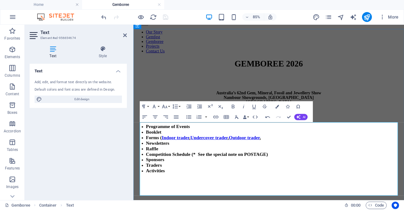
click at [312, 161] on li "Forms ( Indoor trader , Undercover trader , Outdoor trader ," at bounding box center [298, 157] width 301 height 6
click at [309, 160] on strong ", Offsite registration" at bounding box center [306, 157] width 48 height 6
drag, startPoint x: 309, startPoint y: 165, endPoint x: 360, endPoint y: 167, distance: 51.0
click at [330, 160] on strong ", Offsite registration" at bounding box center [306, 157] width 48 height 6
type input "Offsite registration"
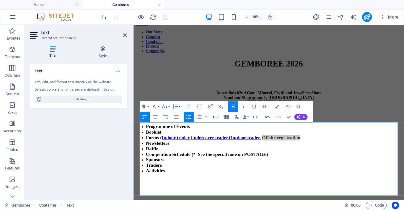
click at [216, 116] on icon "button" at bounding box center [216, 117] width 6 height 6
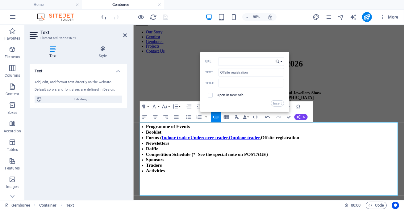
click at [282, 60] on button "Choose Link" at bounding box center [279, 61] width 10 height 8
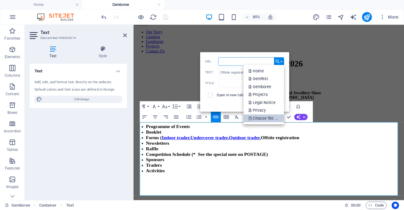
click at [266, 115] on p "Choose file ..." at bounding box center [264, 118] width 30 height 8
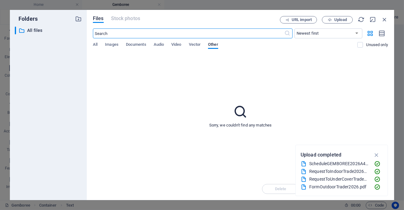
scroll to position [0, 0]
click at [334, 21] on span "Upload" at bounding box center [337, 20] width 25 height 4
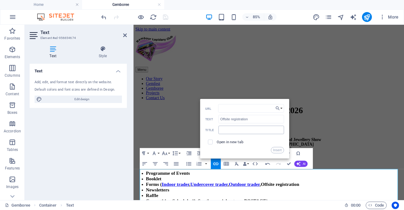
click at [238, 131] on input "text" at bounding box center [251, 130] width 66 height 8
type input "Offsite registration"
click at [277, 152] on button "Insert" at bounding box center [277, 150] width 13 height 6
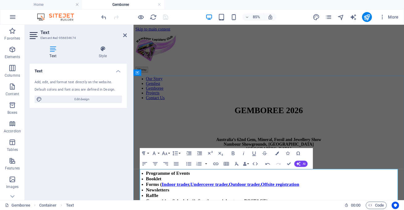
click at [368, 209] on li "Forms ( Indoor trader , Undercover trader , Outdoor trader , Offsite registrati…" at bounding box center [298, 212] width 301 height 6
click at [353, 209] on span "Offsite registration , Camping," at bounding box center [318, 212] width 70 height 6
type input "Camping"
click at [216, 164] on icon "button" at bounding box center [216, 164] width 6 height 6
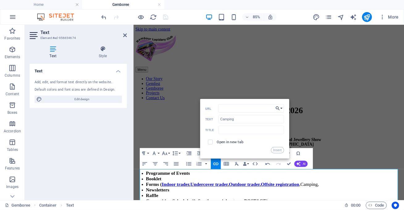
click at [282, 107] on button "Choose Link" at bounding box center [279, 108] width 10 height 8
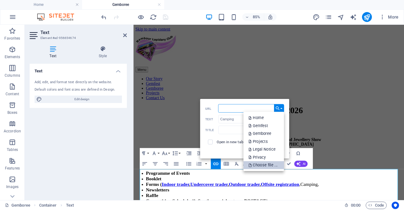
click at [264, 163] on p "Choose file ..." at bounding box center [264, 165] width 30 height 8
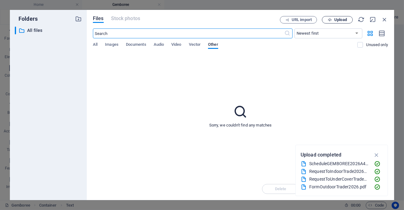
click at [333, 20] on span "Upload" at bounding box center [337, 20] width 25 height 4
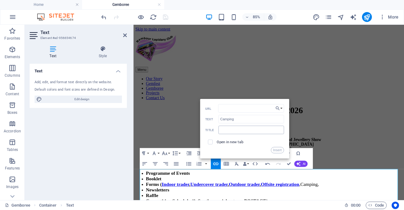
click at [251, 129] on input "text" at bounding box center [251, 130] width 66 height 8
click at [249, 131] on input "text" at bounding box center [251, 130] width 66 height 8
type input "Camping"
click at [279, 151] on button "Insert" at bounding box center [277, 150] width 13 height 6
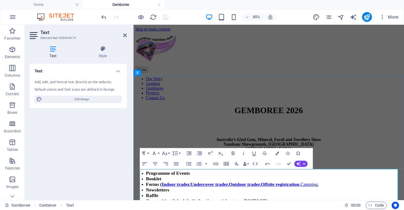
click at [400, 209] on li "Forms ( Indoor trader , Undercover trader , Outdoor trader , Offsite registrati…" at bounding box center [298, 212] width 301 height 6
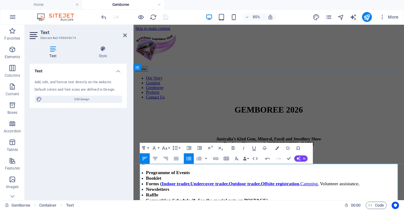
scroll to position [6, 0]
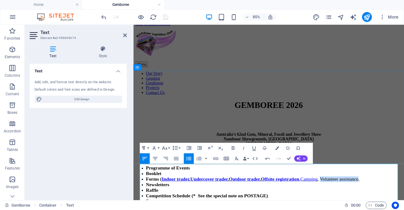
drag, startPoint x: 392, startPoint y: 218, endPoint x: 177, endPoint y: 221, distance: 215.2
click at [350, 209] on span ", Volunteer assistance," at bounding box center [374, 206] width 49 height 6
type input "Volunteer assistance"
click at [214, 159] on icon "button" at bounding box center [215, 158] width 5 height 3
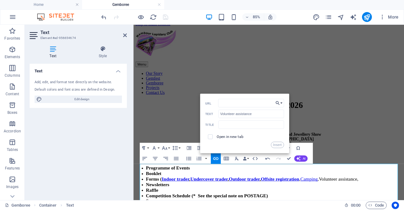
click at [282, 101] on button "Choose Link" at bounding box center [279, 103] width 10 height 8
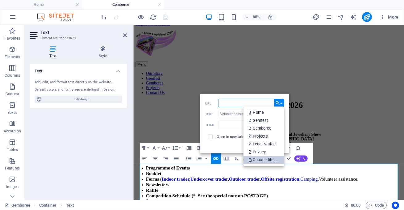
click at [266, 159] on p "Choose file ..." at bounding box center [264, 160] width 30 height 8
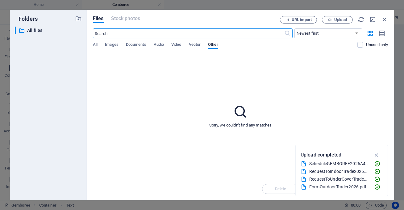
scroll to position [0, 0]
click at [341, 23] on button "Upload" at bounding box center [337, 19] width 31 height 7
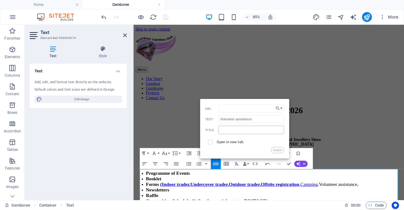
click at [229, 130] on input "text" at bounding box center [251, 130] width 66 height 8
type input "Volunteer assistance"
click at [279, 151] on button "Insert" at bounding box center [277, 150] width 13 height 6
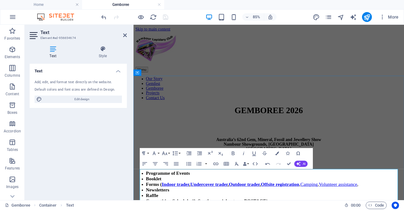
drag, startPoint x: 360, startPoint y: 221, endPoint x: 367, endPoint y: 229, distance: 11.0
click at [367, 209] on li "Forms ( Indoor trader , Undercover trader , Outdoor trader , Offsite registrati…" at bounding box center [298, 212] width 301 height 6
click at [234, 151] on icon "button" at bounding box center [233, 153] width 6 height 6
click at [401, 209] on strong "," at bounding box center [402, 212] width 2 height 6
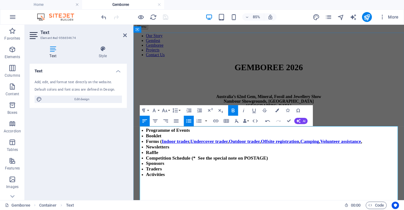
scroll to position [57, 0]
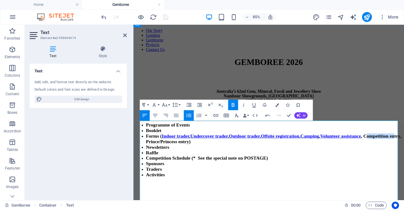
drag, startPoint x: 182, startPoint y: 171, endPoint x: 222, endPoint y: 172, distance: 40.2
click at [222, 165] on strong ", Competition entry, Prince/Princess entry)" at bounding box center [298, 158] width 301 height 13
drag, startPoint x: 181, startPoint y: 171, endPoint x: 231, endPoint y: 172, distance: 49.7
click at [231, 165] on strong ", Competition entry, Prince/Princess entry)" at bounding box center [298, 158] width 301 height 13
type input "Competition entry"
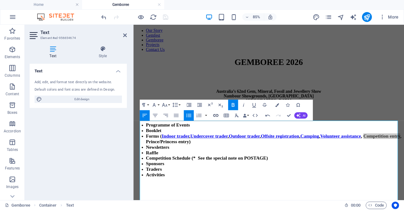
click at [217, 113] on icon "button" at bounding box center [216, 115] width 6 height 6
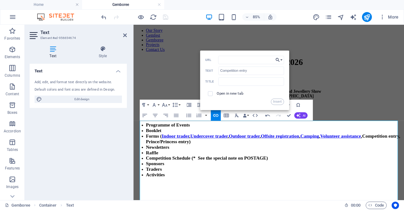
click at [281, 60] on button "Choose Link" at bounding box center [279, 60] width 10 height 8
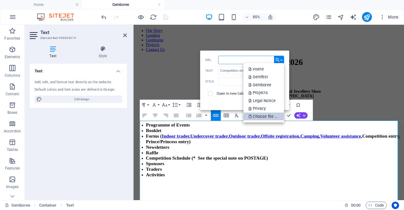
click at [263, 118] on p "Choose file ..." at bounding box center [264, 116] width 30 height 8
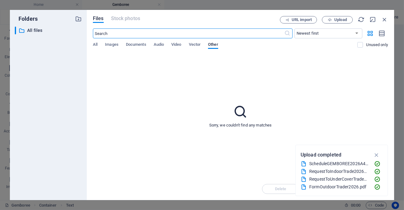
scroll to position [0, 0]
click at [337, 24] on div "Files Stock photos URL import Upload ​ Newest first Oldest first Name (A-Z) Nam…" at bounding box center [240, 105] width 295 height 178
click at [337, 18] on span "Upload" at bounding box center [340, 20] width 13 height 4
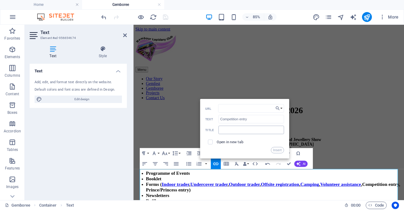
click at [229, 131] on input "text" at bounding box center [251, 130] width 66 height 8
type input "Competition entry"
click at [280, 152] on button "Insert" at bounding box center [277, 150] width 13 height 6
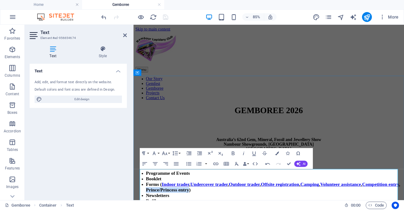
drag, startPoint x: 235, startPoint y: 227, endPoint x: 294, endPoint y: 229, distance: 58.7
type input "Prince/Princess entry"
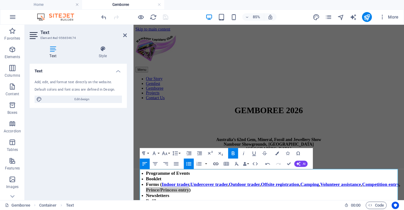
click at [215, 161] on icon "button" at bounding box center [216, 164] width 6 height 6
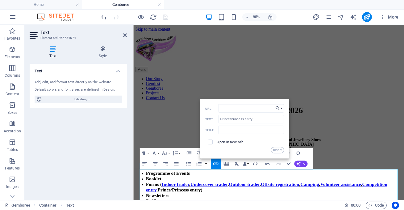
click at [282, 108] on button "Choose Link" at bounding box center [279, 108] width 10 height 8
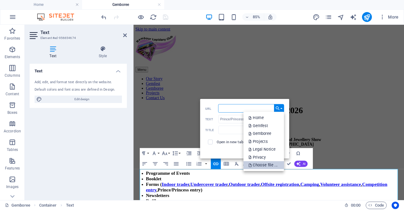
click at [267, 163] on p "Choose file ..." at bounding box center [264, 165] width 30 height 8
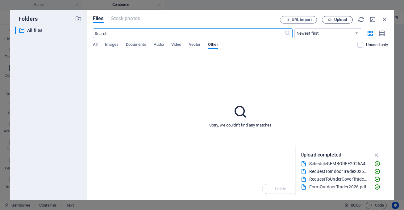
click at [342, 20] on span "Upload" at bounding box center [340, 20] width 13 height 4
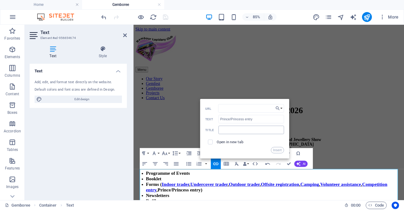
click at [232, 132] on input "text" at bounding box center [251, 130] width 66 height 8
type input "Prince/Princess entry"
click at [277, 151] on button "Insert" at bounding box center [277, 150] width 13 height 6
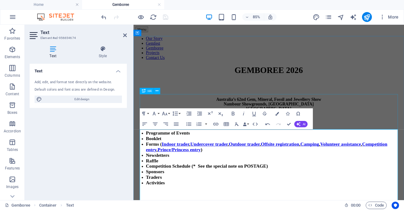
scroll to position [47, 0]
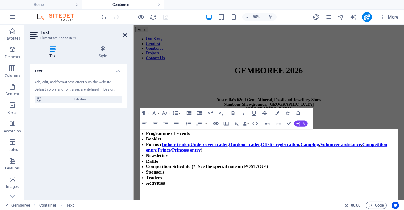
click at [125, 33] on icon at bounding box center [125, 35] width 4 height 5
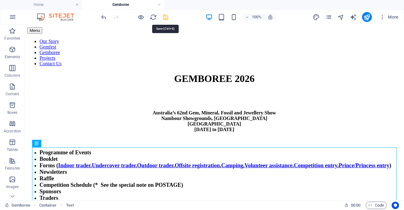
click at [165, 18] on icon "save" at bounding box center [165, 17] width 7 height 7
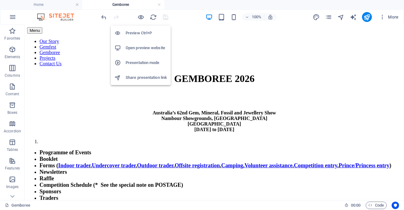
click at [138, 31] on h6 "Preview Ctrl+P" at bounding box center [146, 32] width 41 height 7
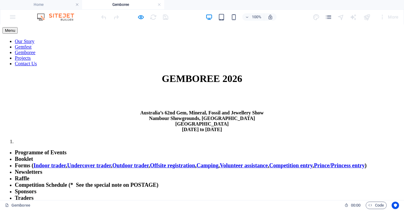
click at [111, 168] on strong "Undercover trader" at bounding box center [89, 165] width 44 height 6
click at [64, 168] on strong "Indoor trader" at bounding box center [49, 165] width 32 height 6
click at [195, 168] on strong "Offsite registration" at bounding box center [172, 165] width 45 height 6
click at [219, 168] on link "Camping" at bounding box center [208, 165] width 22 height 6
click at [314, 168] on strong "Prince/Princess entry" at bounding box center [339, 165] width 51 height 6
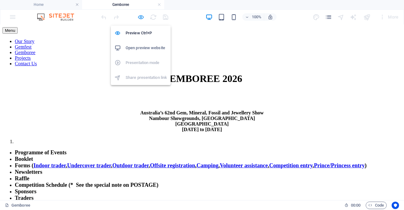
click at [140, 17] on icon "button" at bounding box center [141, 17] width 7 height 7
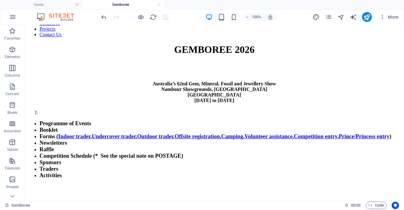
scroll to position [0, 0]
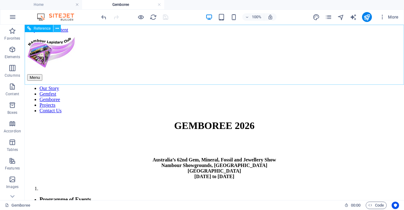
click at [57, 27] on icon at bounding box center [57, 28] width 3 height 6
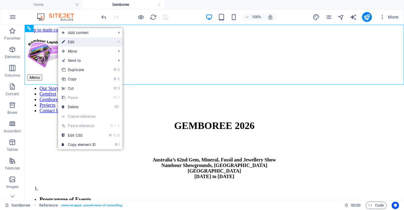
click at [71, 43] on link "⏎ Edit" at bounding box center [78, 41] width 41 height 9
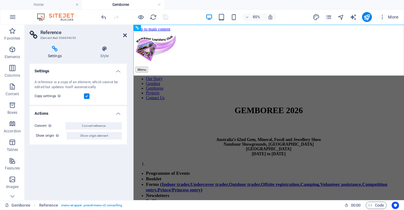
click at [124, 36] on icon at bounding box center [125, 35] width 4 height 5
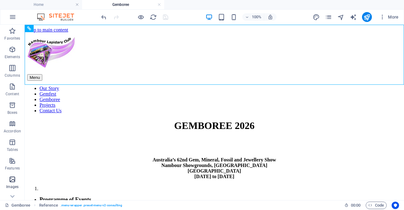
click at [11, 180] on icon "button" at bounding box center [12, 178] width 7 height 7
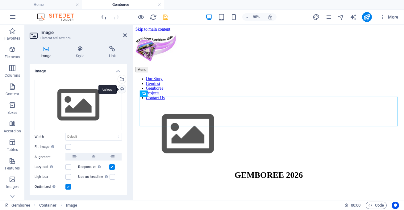
click at [121, 88] on div "Upload" at bounding box center [121, 89] width 9 height 9
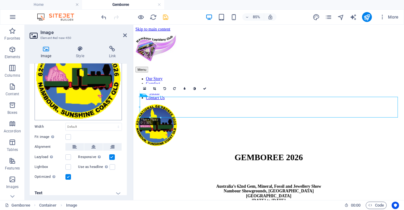
scroll to position [50, 0]
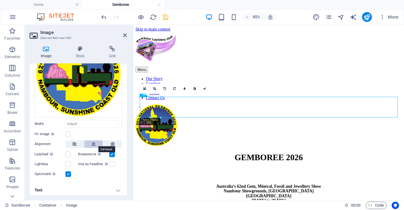
click at [91, 140] on icon at bounding box center [93, 143] width 4 height 7
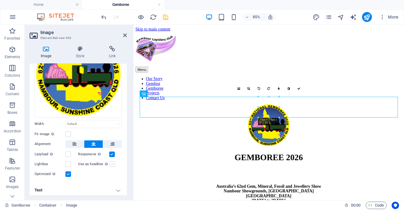
click at [110, 161] on label at bounding box center [113, 164] width 6 height 6
click at [0, 0] on input "Use as headline The image will be wrapped in an H1 headline tag. Useful for giv…" at bounding box center [0, 0] width 0 height 0
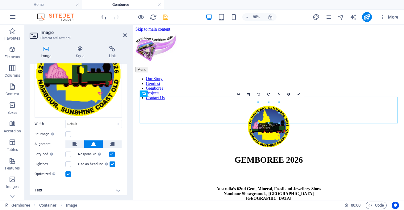
click at [110, 161] on label at bounding box center [113, 164] width 6 height 6
click at [0, 0] on input "Use as headline The image will be wrapped in an H1 headline tag. Useful for giv…" at bounding box center [0, 0] width 0 height 0
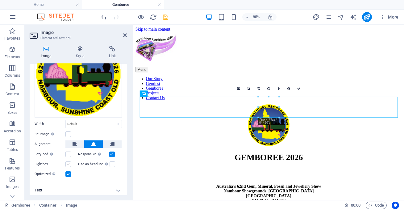
click at [70, 162] on label at bounding box center [68, 164] width 6 height 6
click at [0, 0] on input "Lightbox" at bounding box center [0, 0] width 0 height 0
click at [70, 162] on label at bounding box center [68, 164] width 6 height 6
click at [0, 0] on input "Lightbox" at bounding box center [0, 0] width 0 height 0
click at [69, 153] on label at bounding box center [68, 154] width 6 height 6
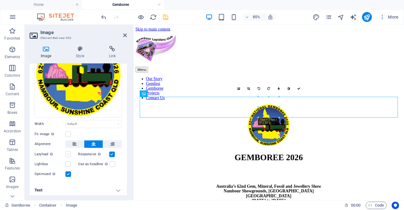
click at [0, 0] on input "Lazyload Loading images after the page loads improves page speed." at bounding box center [0, 0] width 0 height 0
click at [69, 153] on label at bounding box center [68, 154] width 6 height 6
click at [0, 0] on input "Lazyload Loading images after the page loads improves page speed." at bounding box center [0, 0] width 0 height 0
click at [69, 132] on label at bounding box center [68, 134] width 6 height 6
click at [0, 0] on input "Fit image Automatically fit image to a fixed width and height" at bounding box center [0, 0] width 0 height 0
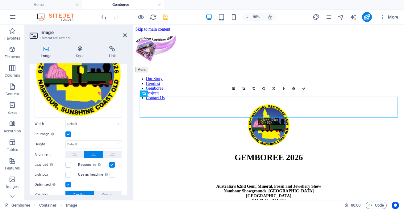
click at [69, 132] on label at bounding box center [68, 134] width 6 height 6
click at [0, 0] on input "Fit image Automatically fit image to a fixed width and height" at bounding box center [0, 0] width 0 height 0
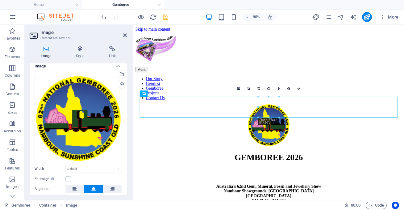
scroll to position [0, 0]
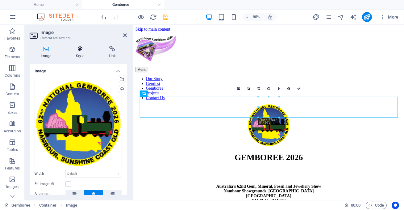
click at [81, 49] on icon at bounding box center [80, 49] width 30 height 6
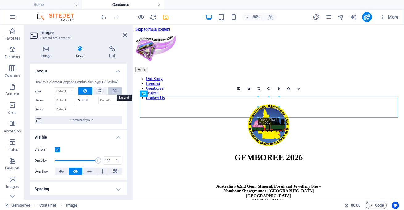
click at [114, 89] on icon at bounding box center [114, 90] width 3 height 7
type input "100"
select select "%"
click at [113, 171] on icon at bounding box center [115, 170] width 4 height 7
click at [114, 90] on icon at bounding box center [114, 90] width 3 height 7
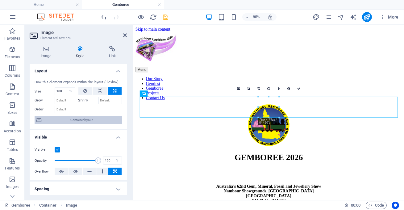
click at [89, 119] on span "Container layout" at bounding box center [81, 119] width 77 height 7
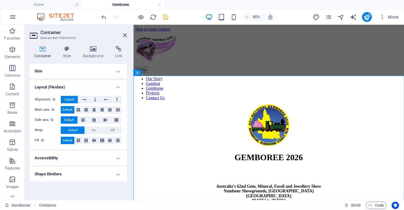
click at [119, 71] on h4 "Size" at bounding box center [78, 71] width 97 height 15
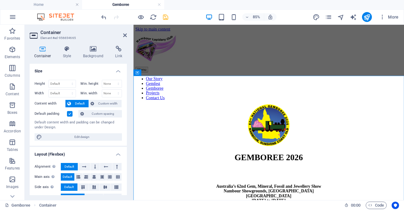
click at [44, 49] on icon at bounding box center [43, 49] width 26 height 6
click at [69, 48] on icon at bounding box center [67, 49] width 18 height 6
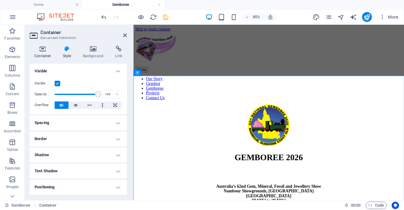
click at [44, 51] on icon at bounding box center [43, 49] width 26 height 6
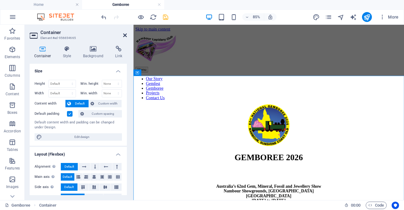
click at [126, 35] on icon at bounding box center [125, 35] width 4 height 5
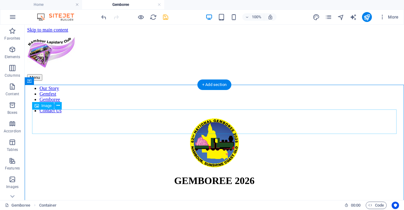
click at [215, 118] on figure at bounding box center [214, 143] width 375 height 50
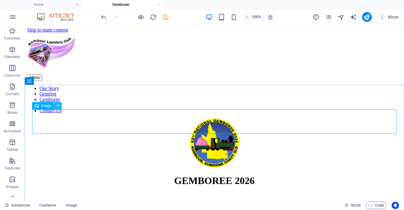
click at [57, 105] on icon at bounding box center [58, 105] width 3 height 6
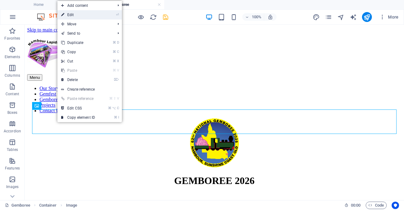
click at [88, 13] on link "⏎ Edit" at bounding box center [77, 14] width 41 height 9
select select "%"
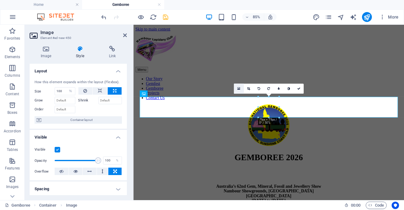
click at [237, 87] on link at bounding box center [239, 88] width 10 height 10
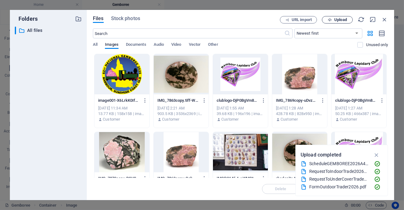
click at [339, 19] on span "Upload" at bounding box center [340, 20] width 13 height 4
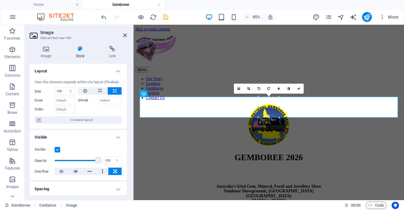
scroll to position [1, 0]
click at [48, 53] on h4 "Image" at bounding box center [47, 52] width 35 height 13
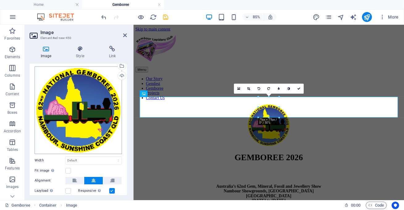
scroll to position [14, 0]
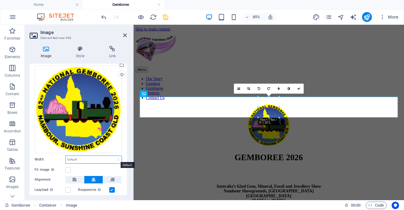
click at [86, 156] on select "Default auto px rem % em vh vw" at bounding box center [94, 159] width 56 height 7
click at [87, 158] on select "Default auto px rem % em vh vw" at bounding box center [94, 159] width 56 height 7
select select "DISABLED_OPTION_VALUE"
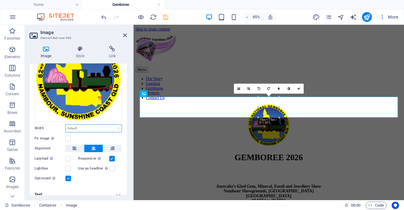
scroll to position [51, 0]
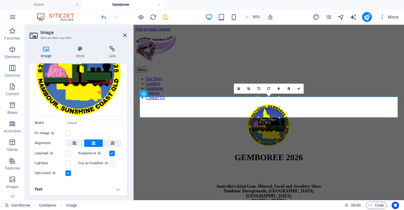
click at [112, 162] on label at bounding box center [113, 163] width 6 height 6
click at [0, 0] on input "Use as headline The image will be wrapped in an H1 headline tag. Useful for giv…" at bounding box center [0, 0] width 0 height 0
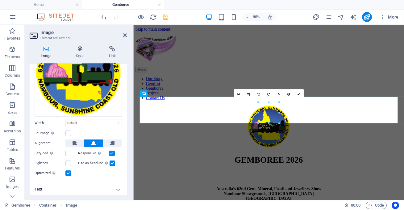
click at [258, 99] on div "16:10 16:9 4:3 1:1 1:2 0" at bounding box center [269, 94] width 70 height 10
click at [298, 93] on icon at bounding box center [298, 94] width 3 height 3
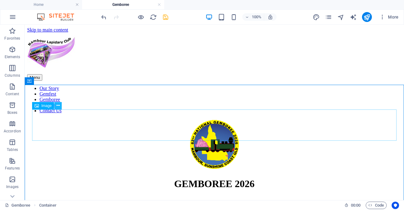
click at [59, 106] on icon at bounding box center [58, 105] width 3 height 6
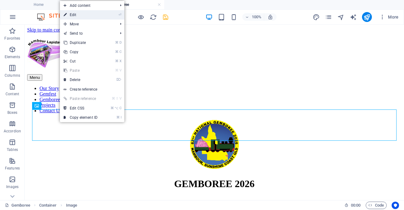
click at [90, 15] on link "⏎ Edit" at bounding box center [80, 14] width 41 height 9
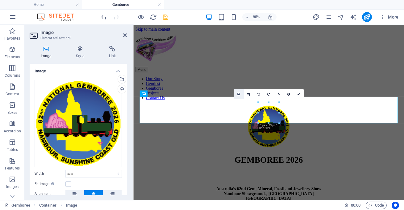
click at [239, 94] on icon at bounding box center [238, 94] width 3 height 4
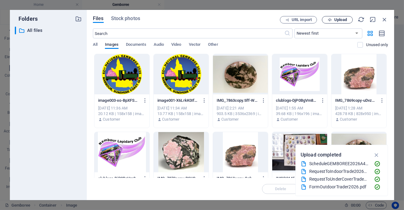
click at [335, 21] on span "Upload" at bounding box center [340, 20] width 13 height 4
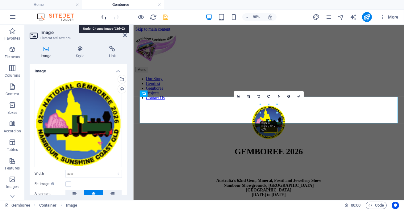
click at [102, 17] on icon "undo" at bounding box center [104, 17] width 7 height 7
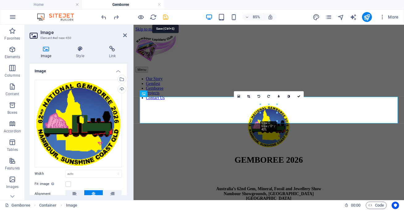
click at [165, 18] on icon "save" at bounding box center [165, 17] width 7 height 7
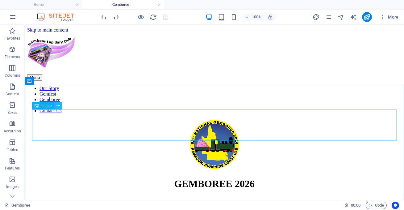
click at [58, 106] on icon at bounding box center [58, 105] width 3 height 6
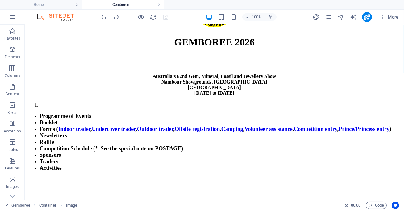
scroll to position [142, 0]
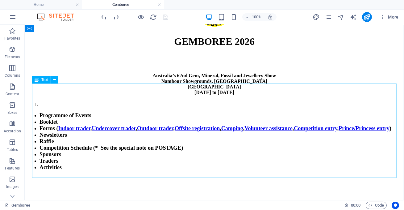
click at [50, 102] on div "Programme of Events Booklet Forms ( Indoor trader , Undercover trader , Outdoor…" at bounding box center [214, 141] width 375 height 79
click at [55, 80] on icon at bounding box center [54, 79] width 3 height 6
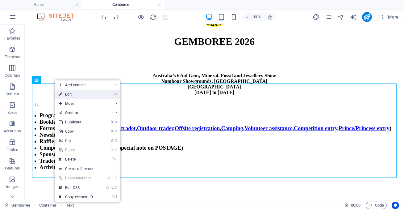
click at [71, 94] on link "⏎ Edit" at bounding box center [75, 94] width 41 height 9
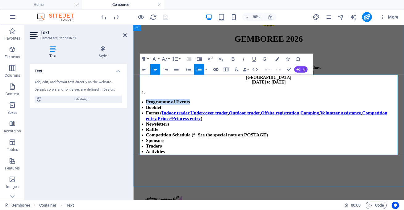
drag, startPoint x: 212, startPoint y: 93, endPoint x: 149, endPoint y: 94, distance: 63.9
click at [149, 112] on li "Programme of Events" at bounding box center [298, 115] width 301 height 6
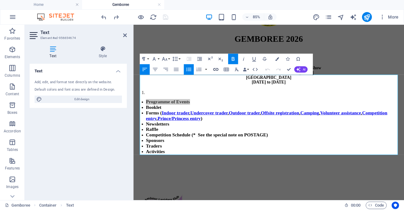
click at [215, 70] on icon "button" at bounding box center [216, 69] width 6 height 6
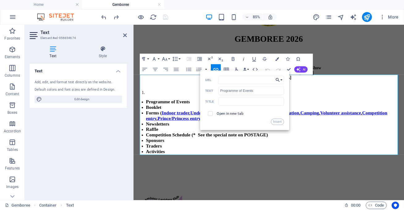
click at [281, 79] on button "Choose Link" at bounding box center [279, 80] width 10 height 8
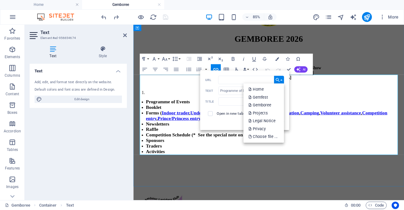
click at [337, 157] on li "Sponsors" at bounding box center [298, 160] width 301 height 6
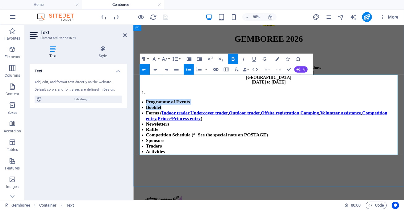
drag, startPoint x: 173, startPoint y: 102, endPoint x: 147, endPoint y: 94, distance: 27.4
click at [147, 112] on ul "Programme of Events Booklet Forms ( Indoor trader , Undercover trader , Outdoor…" at bounding box center [293, 144] width 314 height 65
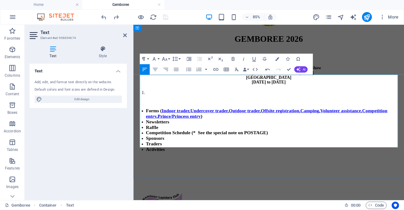
click at [178, 168] on li "Activities" at bounding box center [298, 171] width 301 height 6
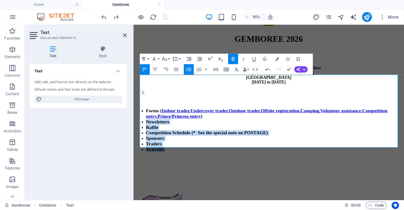
drag, startPoint x: 178, startPoint y: 157, endPoint x: 133, endPoint y: 119, distance: 58.8
click at [133, 119] on html "Skip to main content Menu Our Story Gemfest Gemboree Projects Contact Us GEMBOR…" at bounding box center [292, 182] width 319 height 599
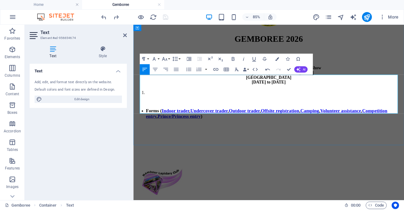
click at [170, 123] on strong "Indoor trader" at bounding box center [182, 126] width 32 height 6
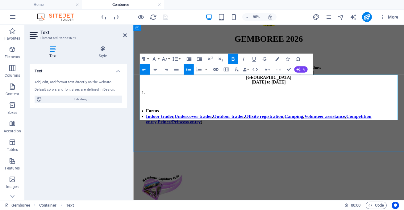
click at [188, 129] on strong "Undercover trader" at bounding box center [204, 132] width 44 height 6
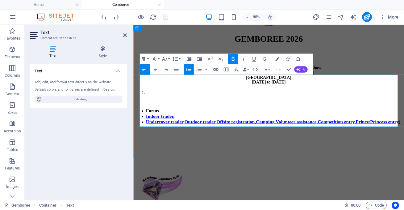
click at [203, 136] on strong "Outdoor trader" at bounding box center [211, 139] width 36 height 6
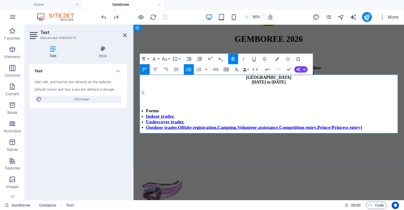
click at [194, 142] on strong "Offsite registration" at bounding box center [208, 145] width 45 height 6
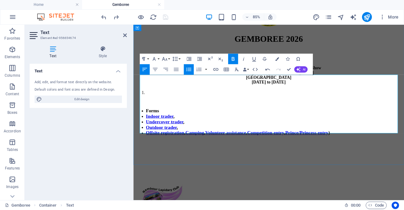
click at [203, 149] on link "Camping" at bounding box center [206, 152] width 22 height 6
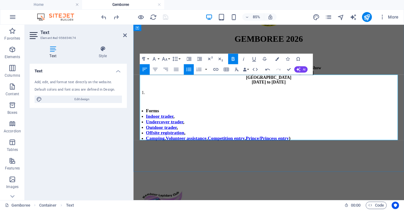
click at [177, 155] on link "Volunteer assistance" at bounding box center [195, 158] width 48 height 6
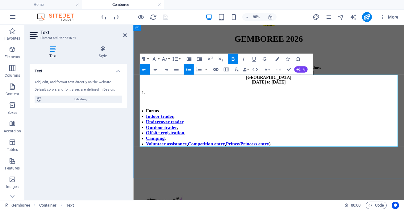
click at [209, 161] on strong "Competition entry" at bounding box center [218, 164] width 43 height 6
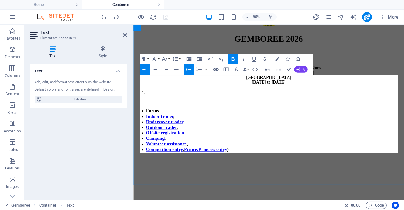
click at [203, 168] on strong "Prince/Princess entry" at bounding box center [218, 171] width 51 height 6
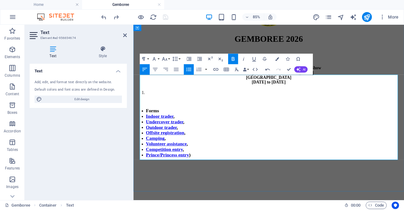
click at [215, 174] on li "​ Prince/Princess entry )" at bounding box center [298, 177] width 301 height 6
click at [175, 123] on li "Forms" at bounding box center [298, 126] width 301 height 6
click at [189, 71] on icon "button" at bounding box center [189, 69] width 6 height 6
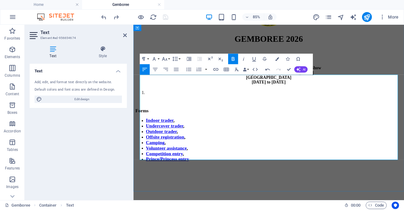
drag, startPoint x: 159, startPoint y: 102, endPoint x: 141, endPoint y: 101, distance: 17.9
click at [141, 123] on strong "Forms" at bounding box center [143, 126] width 15 height 6
click at [169, 58] on button "Font Size" at bounding box center [166, 58] width 10 height 10
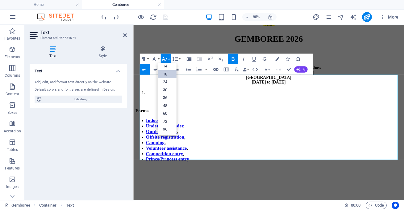
scroll to position [49, 0]
click at [167, 90] on link "30" at bounding box center [166, 90] width 19 height 8
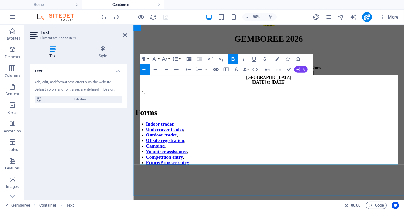
click at [161, 112] on p at bounding box center [293, 115] width 314 height 6
click at [125, 34] on icon at bounding box center [125, 35] width 4 height 5
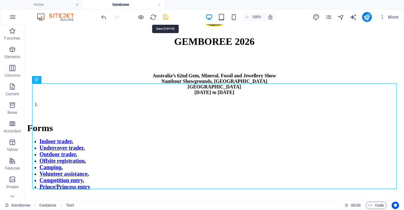
click at [167, 17] on icon "save" at bounding box center [165, 17] width 7 height 7
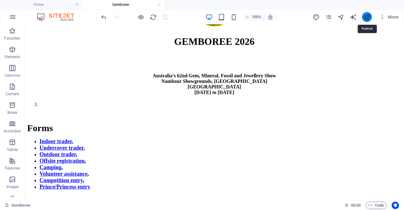
click at [368, 15] on icon "publish" at bounding box center [366, 17] width 7 height 7
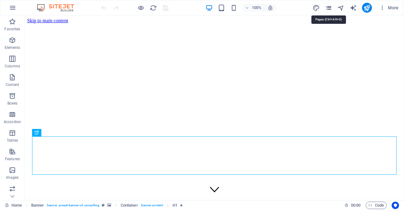
click at [329, 6] on icon "pages" at bounding box center [328, 7] width 7 height 7
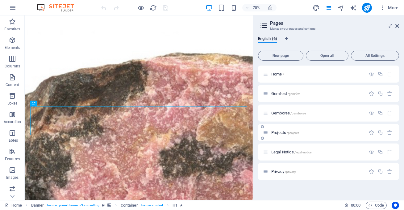
click at [282, 134] on span "Projects /projects" at bounding box center [285, 132] width 28 height 5
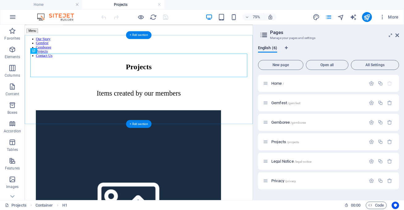
scroll to position [46, 0]
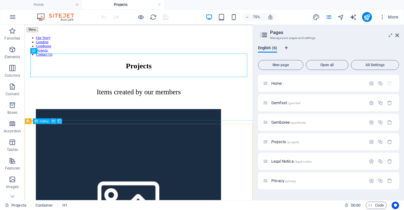
click at [53, 121] on icon at bounding box center [53, 120] width 2 height 5
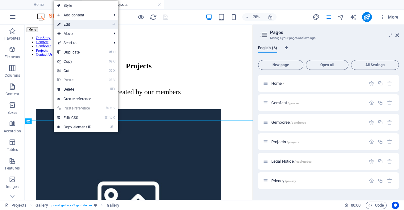
click at [75, 23] on link "⏎ Edit" at bounding box center [74, 24] width 41 height 9
select select "4"
select select "px"
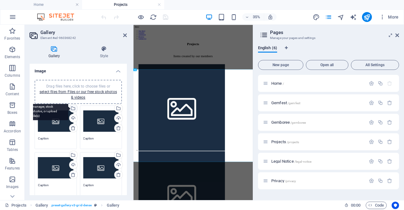
click at [73, 106] on div "Select files from the file manager, stock photos, or upload file(s)" at bounding box center [72, 108] width 9 height 9
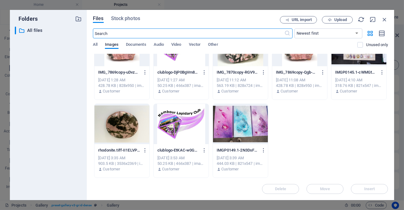
scroll to position [116, 0]
click at [332, 66] on div at bounding box center [359, 46] width 55 height 40
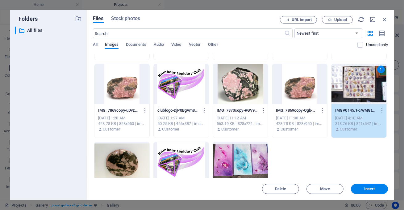
scroll to position [68, 0]
click at [149, 154] on div at bounding box center [121, 162] width 55 height 40
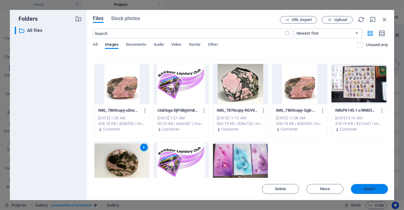
click at [366, 191] on button "Insert" at bounding box center [369, 189] width 37 height 10
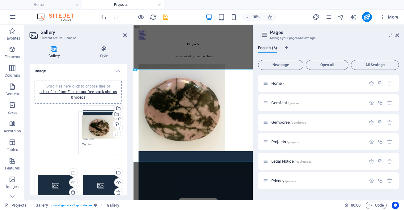
drag, startPoint x: 52, startPoint y: 118, endPoint x: 96, endPoint y: 124, distance: 44.2
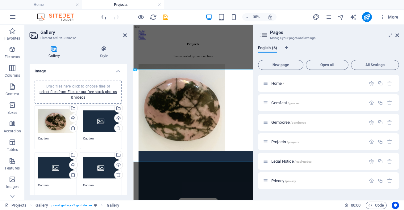
click at [95, 120] on div "Drag files here, click to choose files or select files from Files or our free s…" at bounding box center [101, 121] width 36 height 25
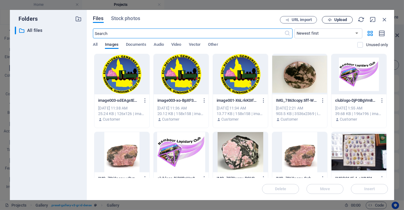
click at [344, 21] on span "Upload" at bounding box center [340, 20] width 13 height 4
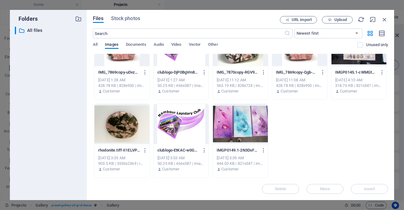
scroll to position [124, 0]
click at [332, 66] on div at bounding box center [359, 46] width 55 height 40
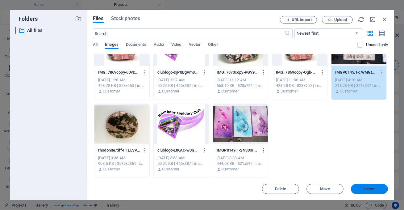
click at [369, 191] on button "Insert" at bounding box center [369, 189] width 37 height 10
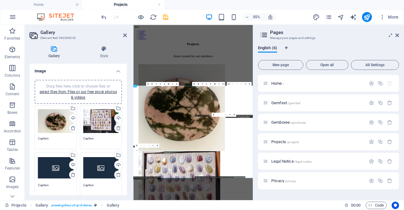
scroll to position [0, 0]
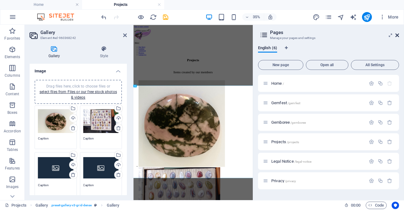
click at [396, 35] on icon at bounding box center [398, 35] width 4 height 5
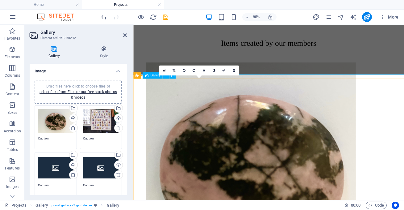
scroll to position [115, 0]
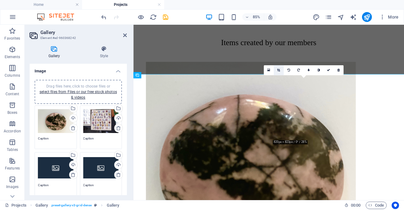
click at [278, 69] on icon at bounding box center [278, 70] width 3 height 3
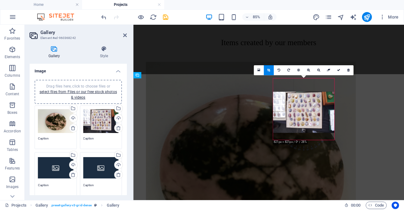
drag, startPoint x: 299, startPoint y: 111, endPoint x: 297, endPoint y: 126, distance: 15.2
click at [297, 126] on div at bounding box center [303, 112] width 61 height 41
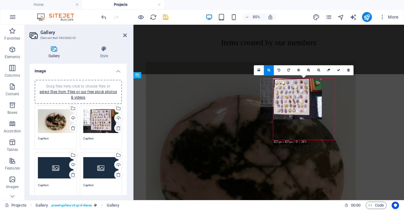
drag, startPoint x: 286, startPoint y: 99, endPoint x: 271, endPoint y: 78, distance: 25.7
click at [271, 78] on div at bounding box center [290, 98] width 61 height 41
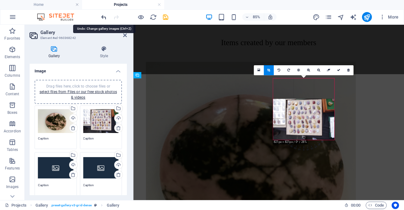
click at [105, 15] on icon "undo" at bounding box center [104, 17] width 7 height 7
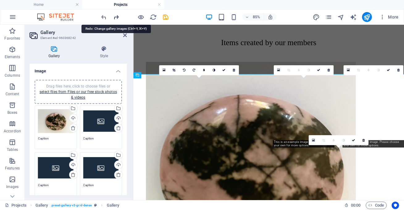
click at [117, 16] on icon "redo" at bounding box center [116, 17] width 7 height 7
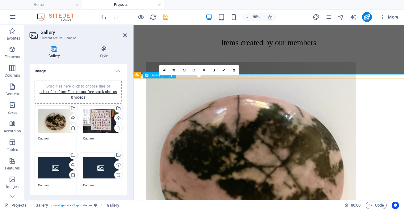
click at [185, 166] on li at bounding box center [271, 192] width 247 height 248
click at [214, 71] on icon at bounding box center [214, 70] width 3 height 3
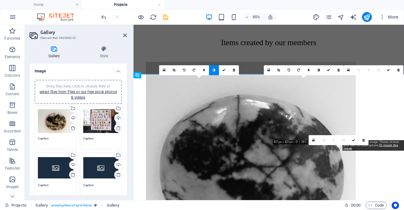
click at [214, 71] on icon at bounding box center [214, 70] width 3 height 3
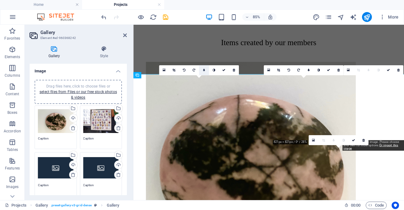
click at [204, 70] on icon at bounding box center [204, 70] width 2 height 3
click at [202, 70] on link at bounding box center [200, 70] width 10 height 10
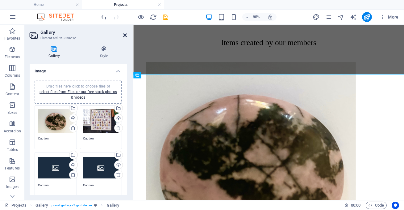
click at [125, 35] on icon at bounding box center [125, 35] width 4 height 5
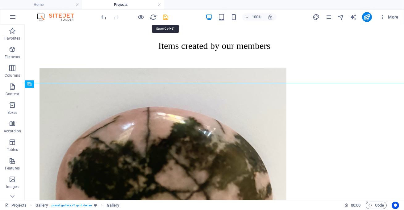
click at [164, 18] on icon "save" at bounding box center [165, 17] width 7 height 7
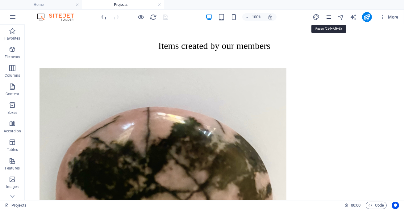
click at [329, 16] on icon "pages" at bounding box center [328, 17] width 7 height 7
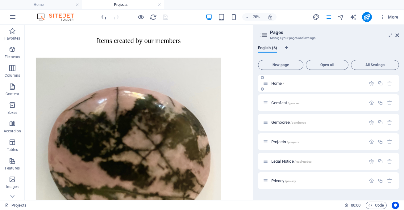
click at [287, 85] on div "Home /" at bounding box center [314, 83] width 103 height 7
click at [278, 83] on span "Home /" at bounding box center [277, 83] width 13 height 5
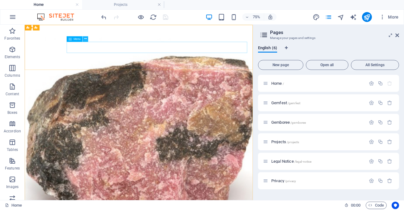
click at [86, 38] on icon at bounding box center [85, 38] width 2 height 5
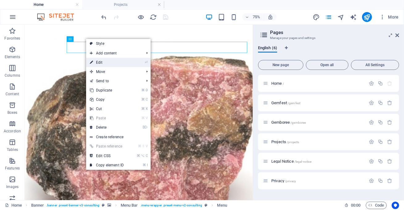
click at [105, 61] on link "⏎ Edit" at bounding box center [106, 62] width 41 height 9
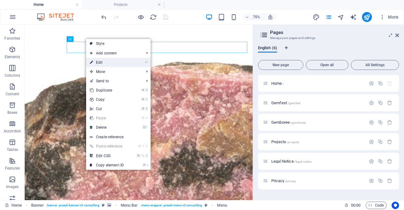
select select
select select "1"
select select
select select "2"
select select
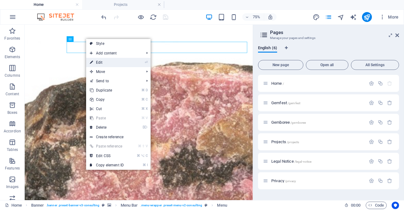
select select
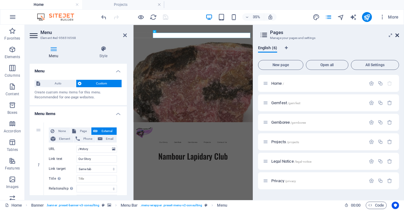
click at [399, 35] on icon at bounding box center [398, 35] width 4 height 5
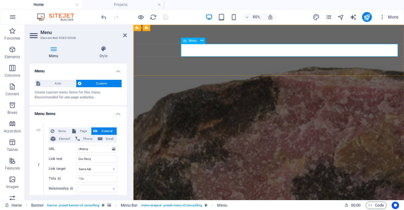
click at [203, 42] on icon at bounding box center [202, 41] width 3 height 6
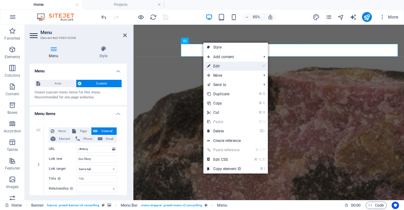
click at [216, 65] on link "⏎ Edit" at bounding box center [223, 65] width 41 height 9
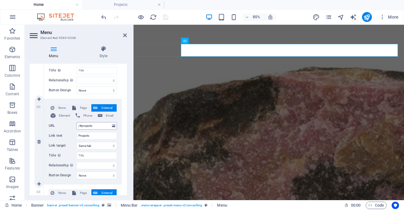
scroll to position [279, 0]
click at [82, 107] on span "Page" at bounding box center [83, 106] width 11 height 7
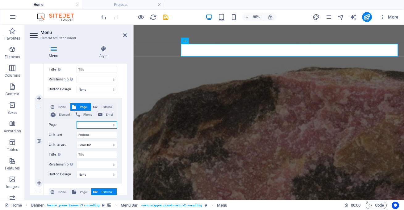
select select
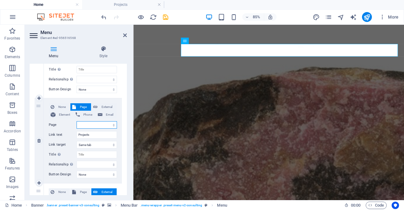
select select
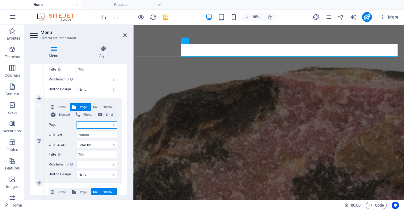
click at [112, 124] on select "Home Gemfest Gemboree Projects Legal Notice Privacy" at bounding box center [97, 124] width 40 height 7
select select "3"
select select
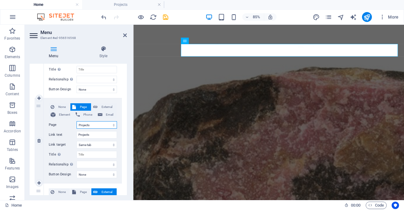
select select
click at [167, 15] on icon "save" at bounding box center [165, 17] width 7 height 7
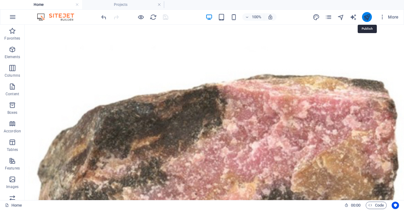
click at [365, 18] on icon "publish" at bounding box center [366, 17] width 7 height 7
